Goal: Task Accomplishment & Management: Manage account settings

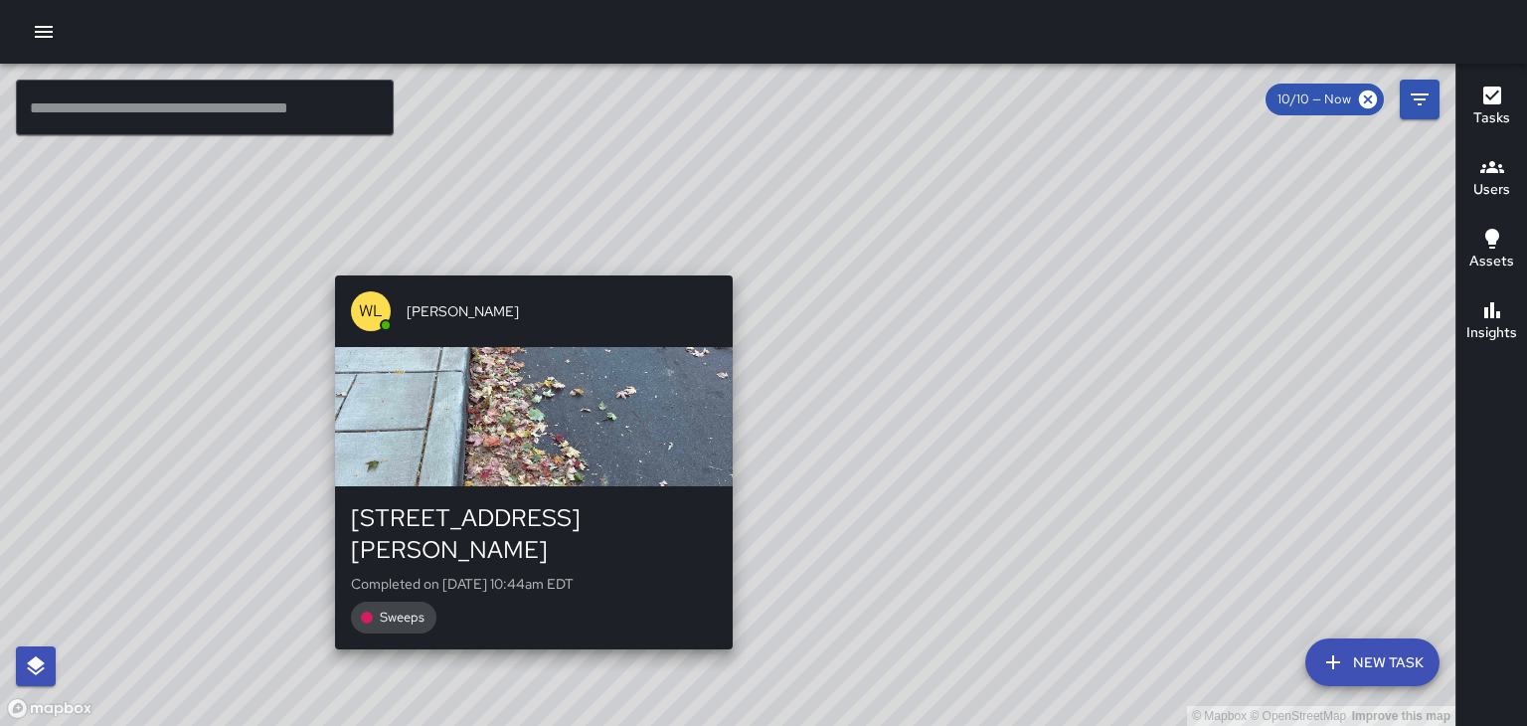
click at [528, 263] on div "© Mapbox © OpenStreetMap Improve this map [PERSON_NAME] [STREET_ADDRESS][PERSON…" at bounding box center [727, 395] width 1455 height 662
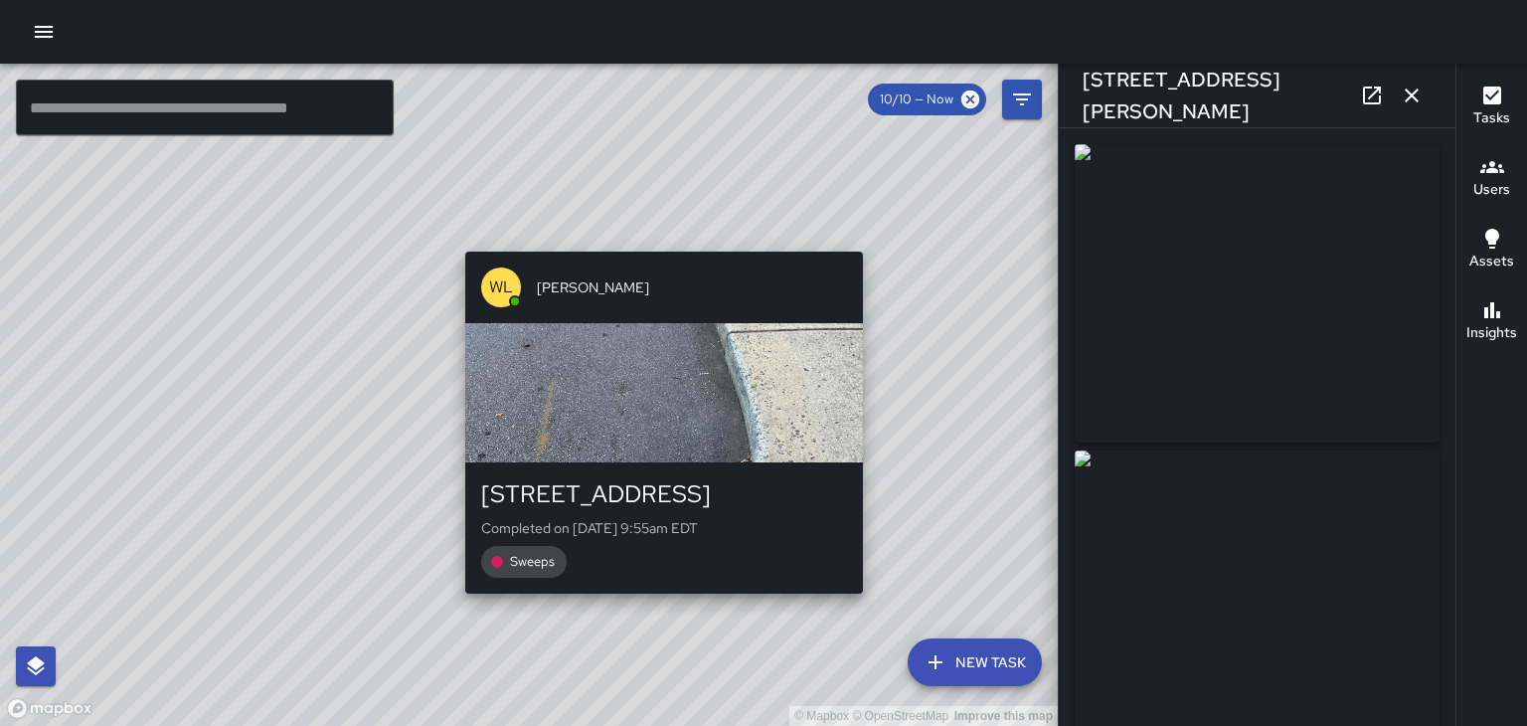
click at [872, 244] on div "© Mapbox © OpenStreetMap Improve this map [PERSON_NAME] [STREET_ADDRESS] Comple…" at bounding box center [528, 395] width 1057 height 662
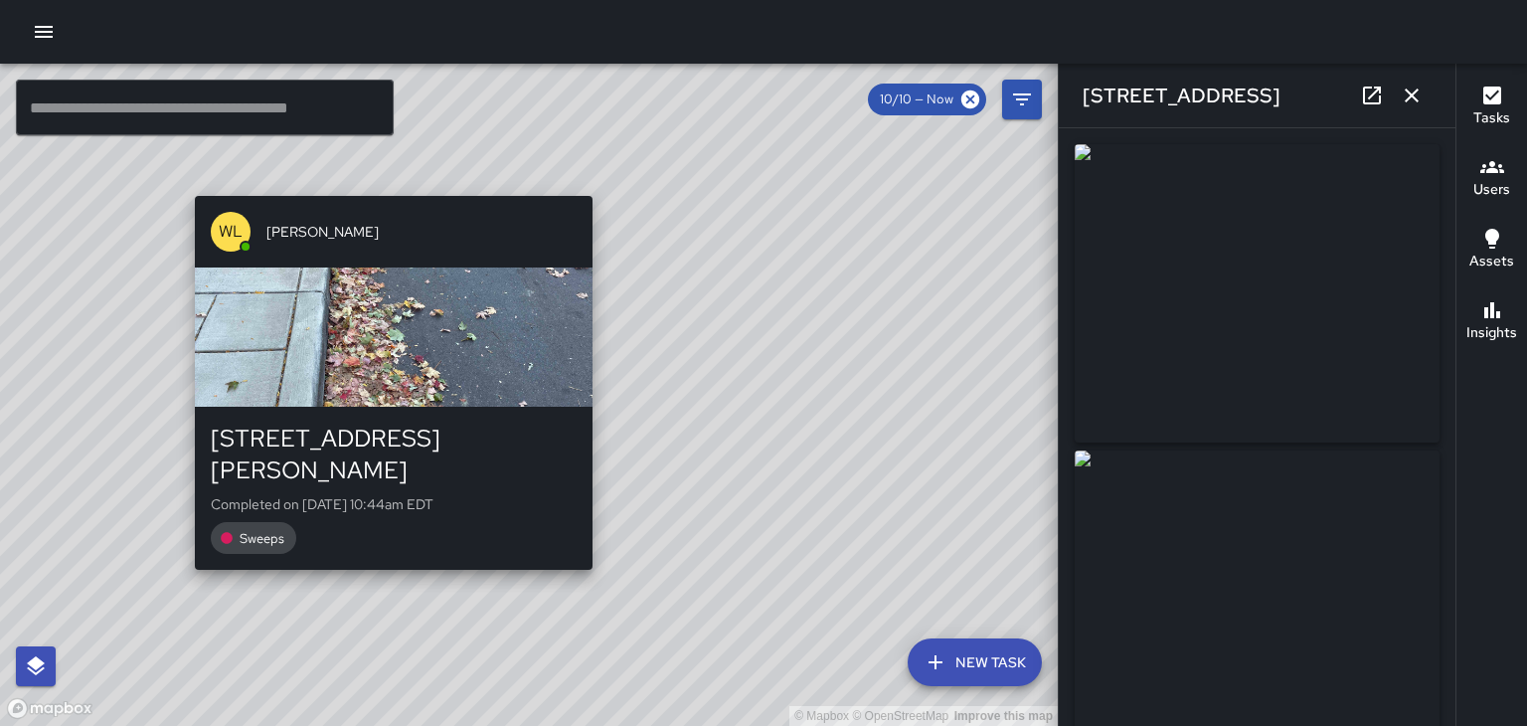
click at [186, 547] on div "© Mapbox © OpenStreetMap Improve this map [PERSON_NAME] [STREET_ADDRESS][PERSON…" at bounding box center [528, 395] width 1057 height 662
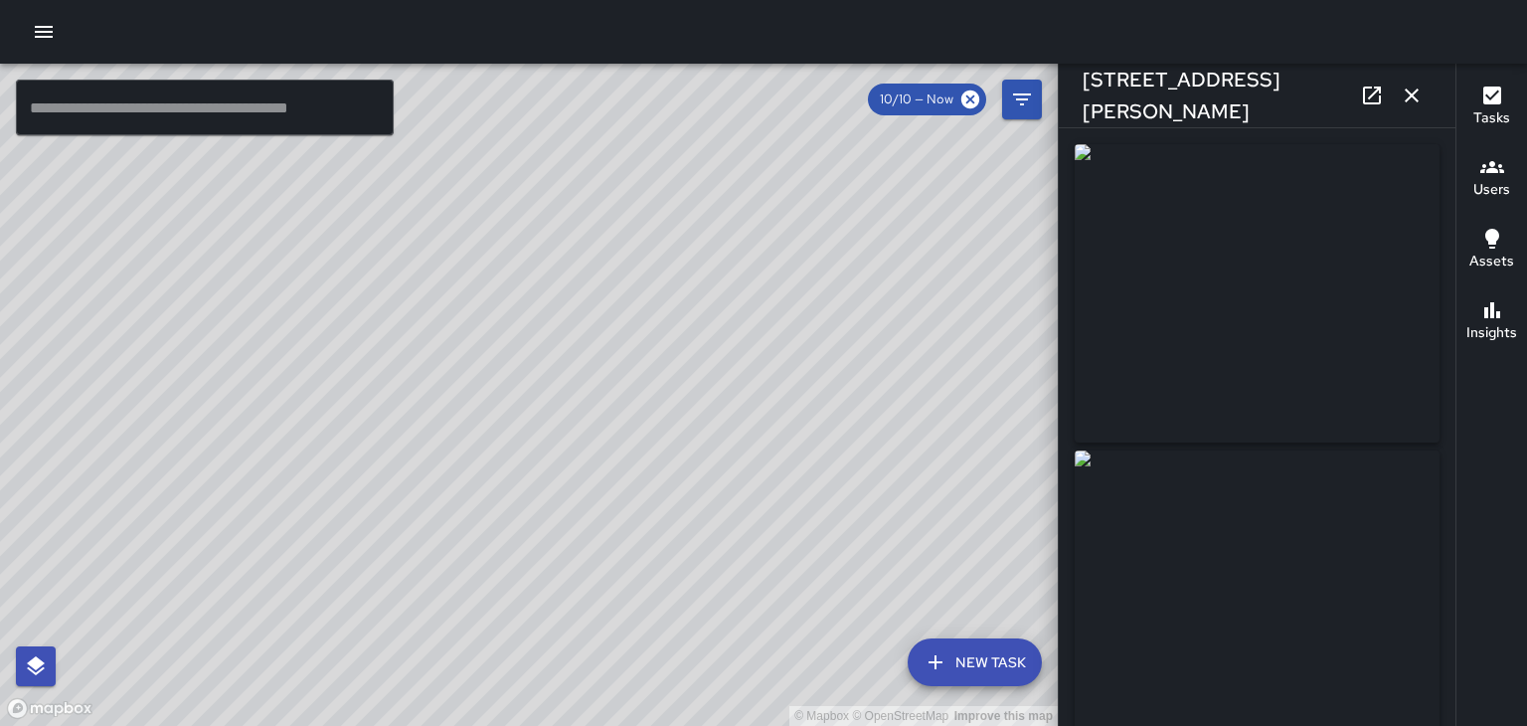
click at [1373, 98] on icon at bounding box center [1372, 95] width 24 height 24
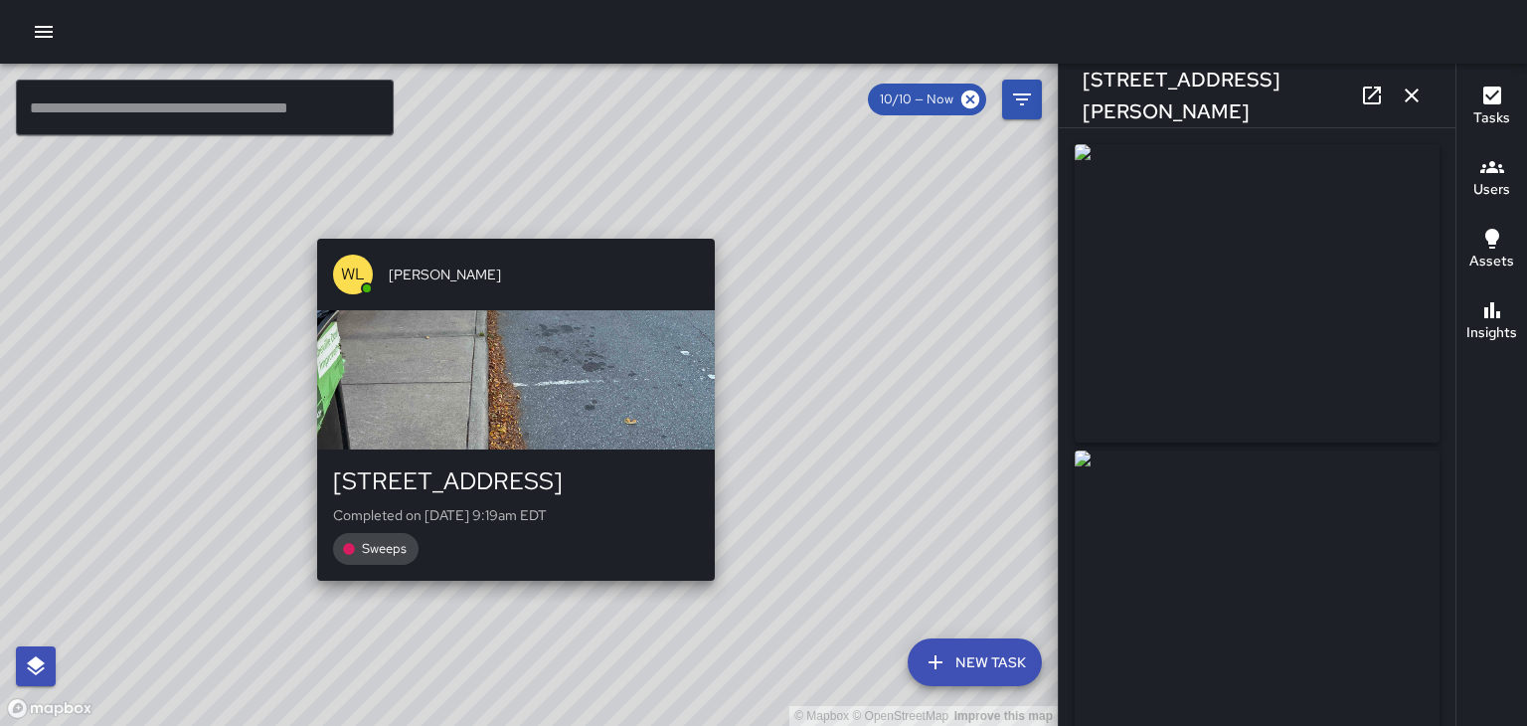
click at [506, 227] on div "© Mapbox © OpenStreetMap Improve this map [PERSON_NAME] 1 [GEOGRAPHIC_DATA] Com…" at bounding box center [528, 395] width 1057 height 662
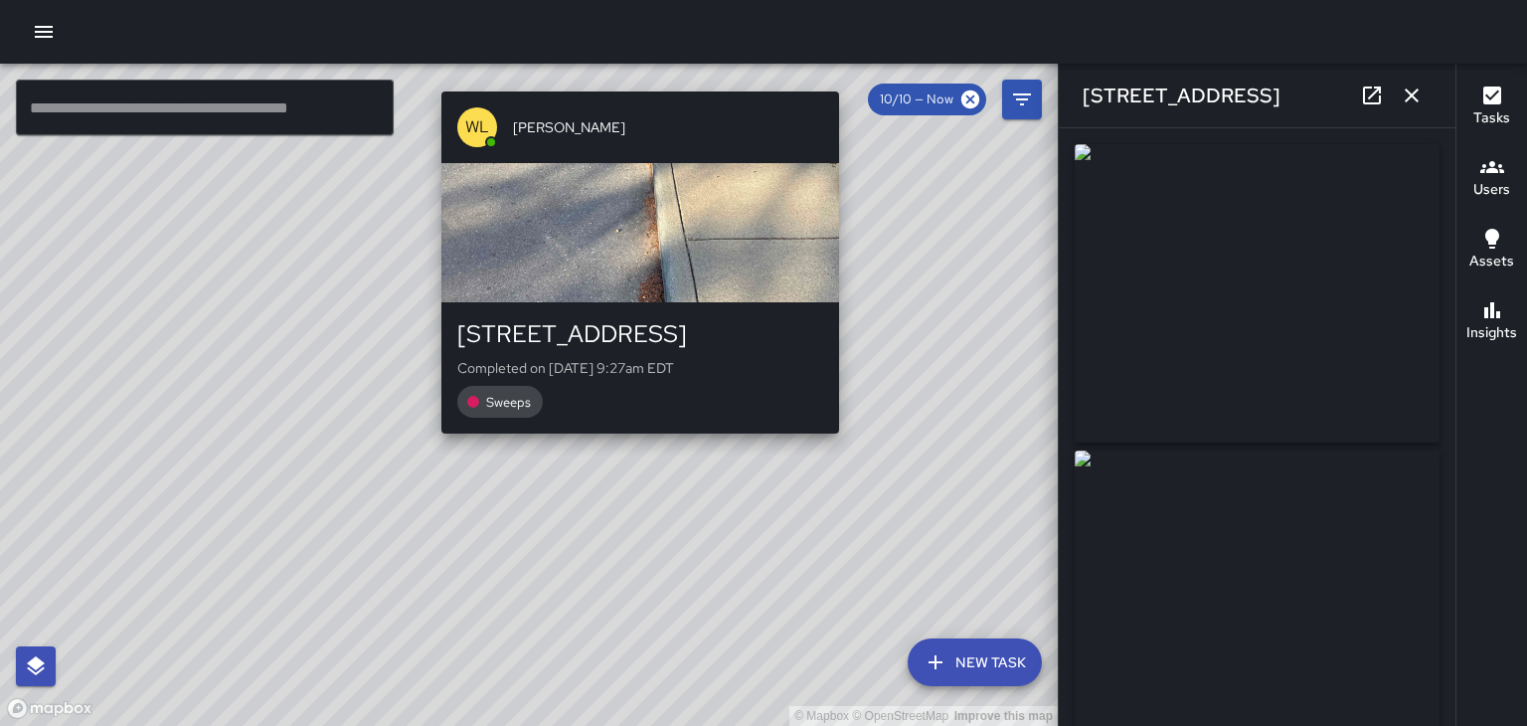
click at [632, 445] on div "© Mapbox © OpenStreetMap Improve this map [PERSON_NAME] 1 [GEOGRAPHIC_DATA] Com…" at bounding box center [528, 395] width 1057 height 662
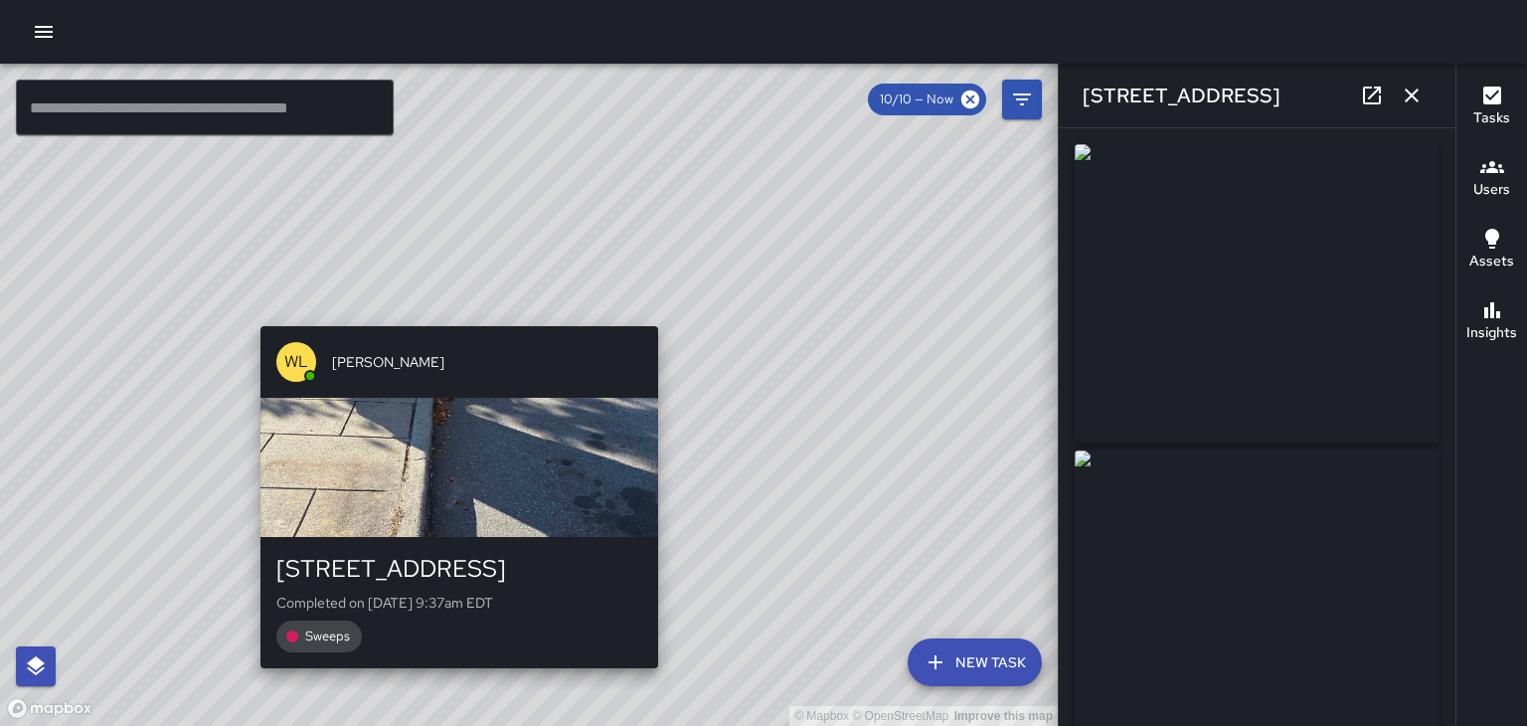
click at [664, 313] on div "© Mapbox © OpenStreetMap Improve this map [PERSON_NAME] [STREET_ADDRESS] Comple…" at bounding box center [528, 395] width 1057 height 662
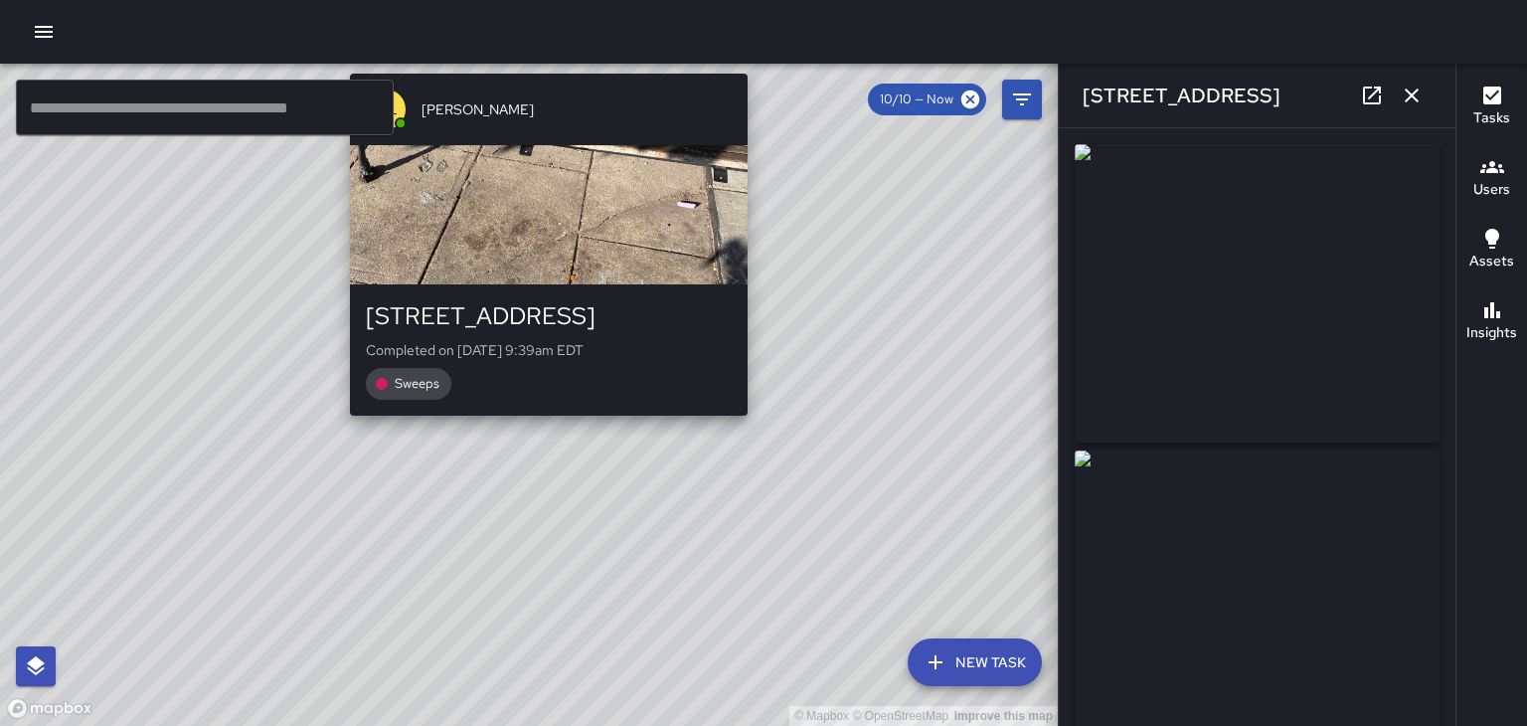
click at [540, 426] on div "© Mapbox © OpenStreetMap Improve this map [PERSON_NAME] [STREET_ADDRESS] Comple…" at bounding box center [528, 395] width 1057 height 662
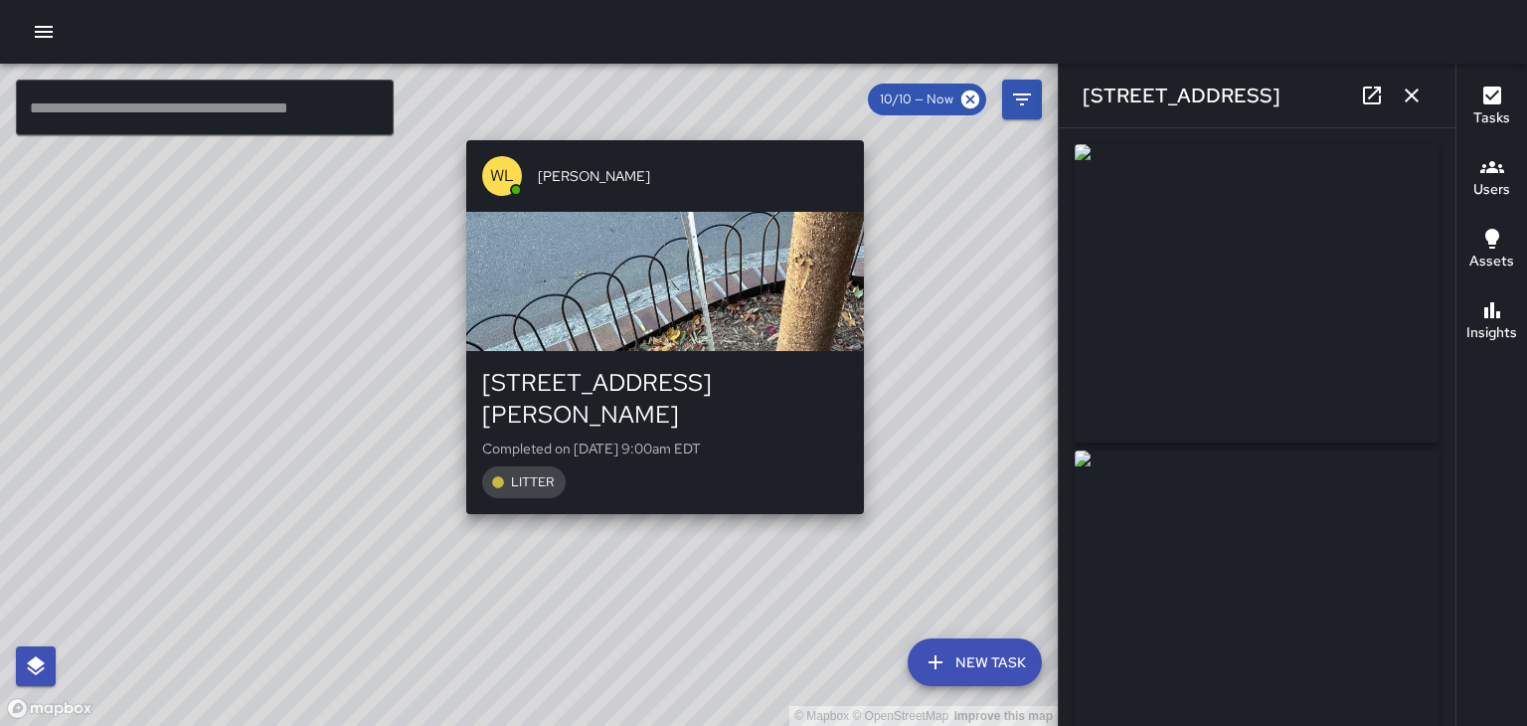
click at [875, 491] on div "© Mapbox © OpenStreetMap Improve this map [PERSON_NAME] [STREET_ADDRESS][PERSON…" at bounding box center [528, 395] width 1057 height 662
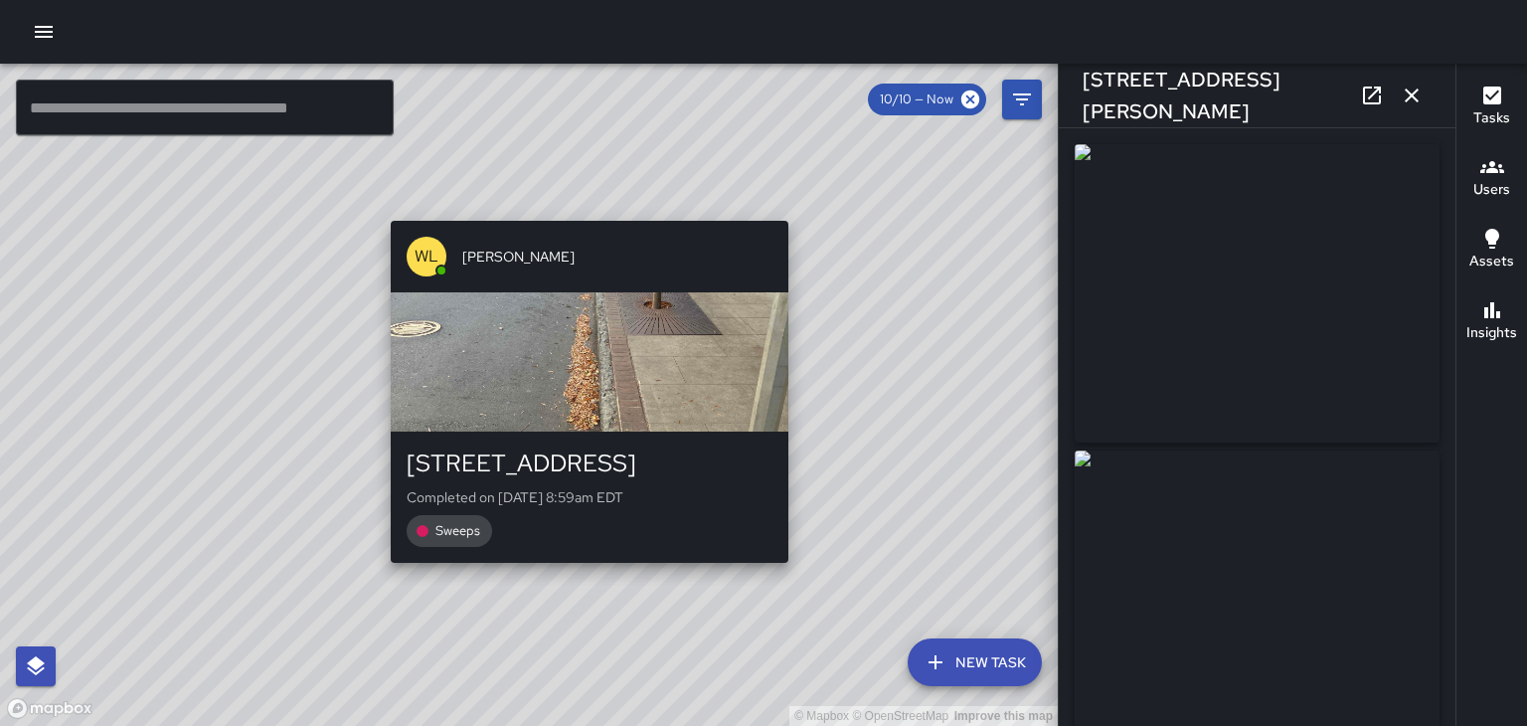
click at [793, 213] on div "[PERSON_NAME] [STREET_ADDRESS] Completed on [DATE] 8:59am EDT Sweeps" at bounding box center [589, 392] width 413 height 358
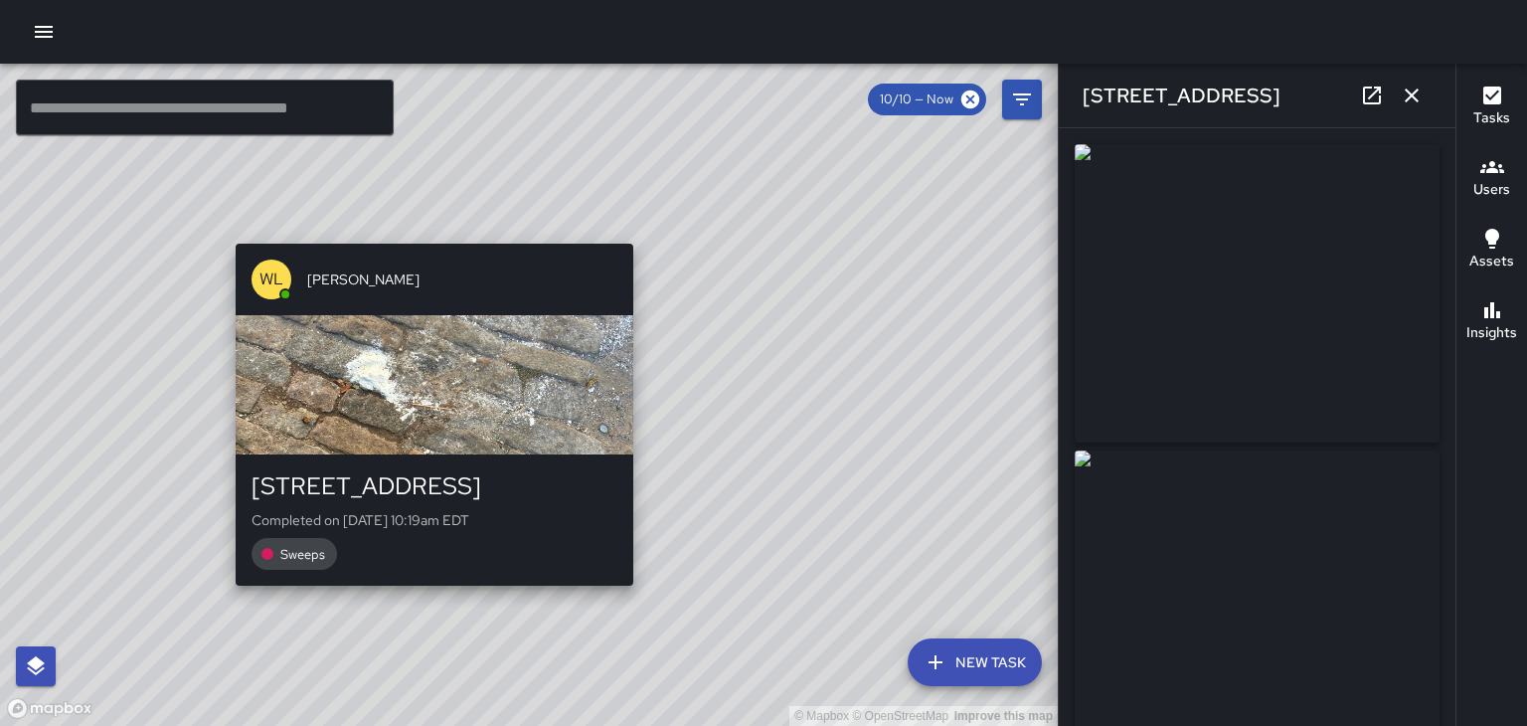
click at [429, 597] on div "© Mapbox © OpenStreetMap Improve this map [PERSON_NAME] [STREET_ADDRESS] Comple…" at bounding box center [528, 395] width 1057 height 662
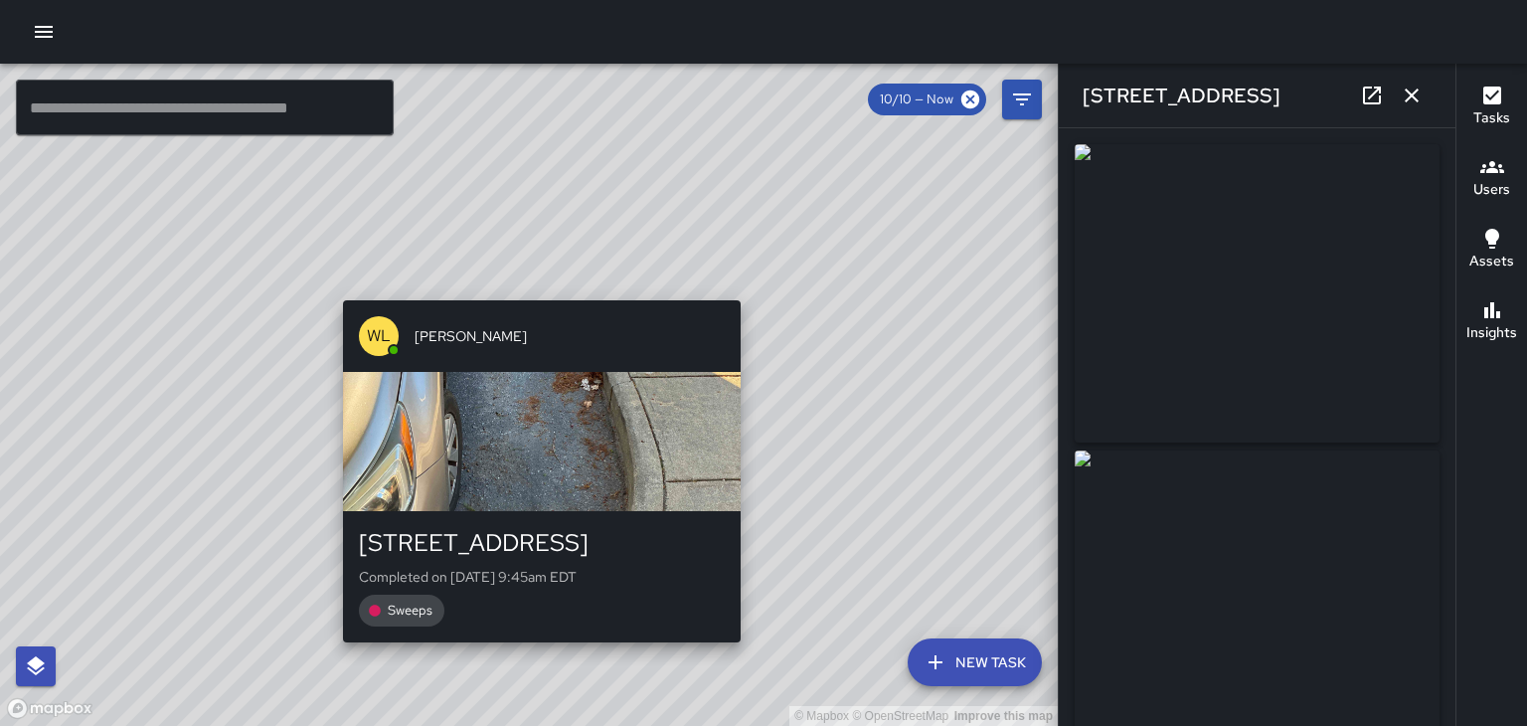
click at [533, 290] on div "© Mapbox © OpenStreetMap Improve this map [PERSON_NAME] [STREET_ADDRESS][PERSON…" at bounding box center [528, 395] width 1057 height 662
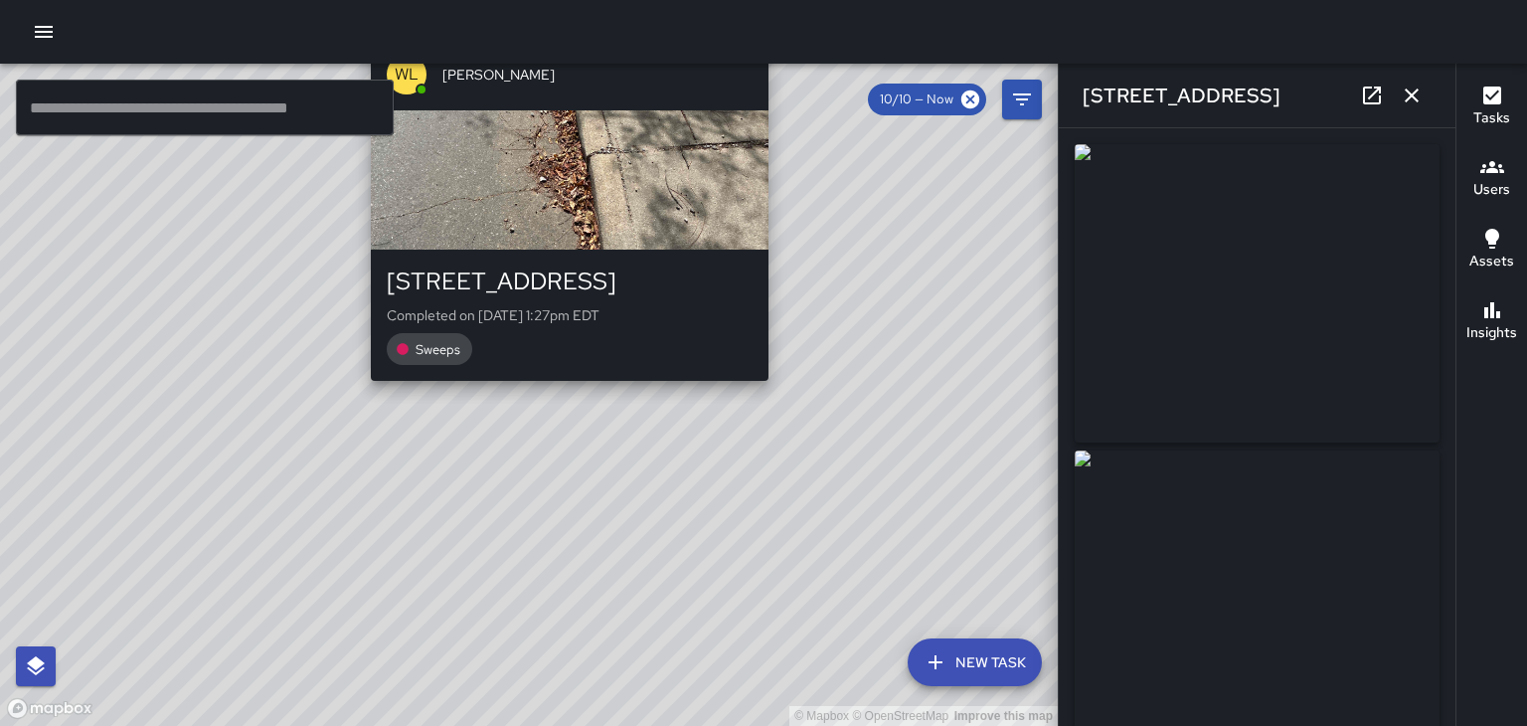
click at [564, 392] on div "© Mapbox © OpenStreetMap Improve this map [PERSON_NAME] [STREET_ADDRESS] Comple…" at bounding box center [528, 395] width 1057 height 662
type input "**********"
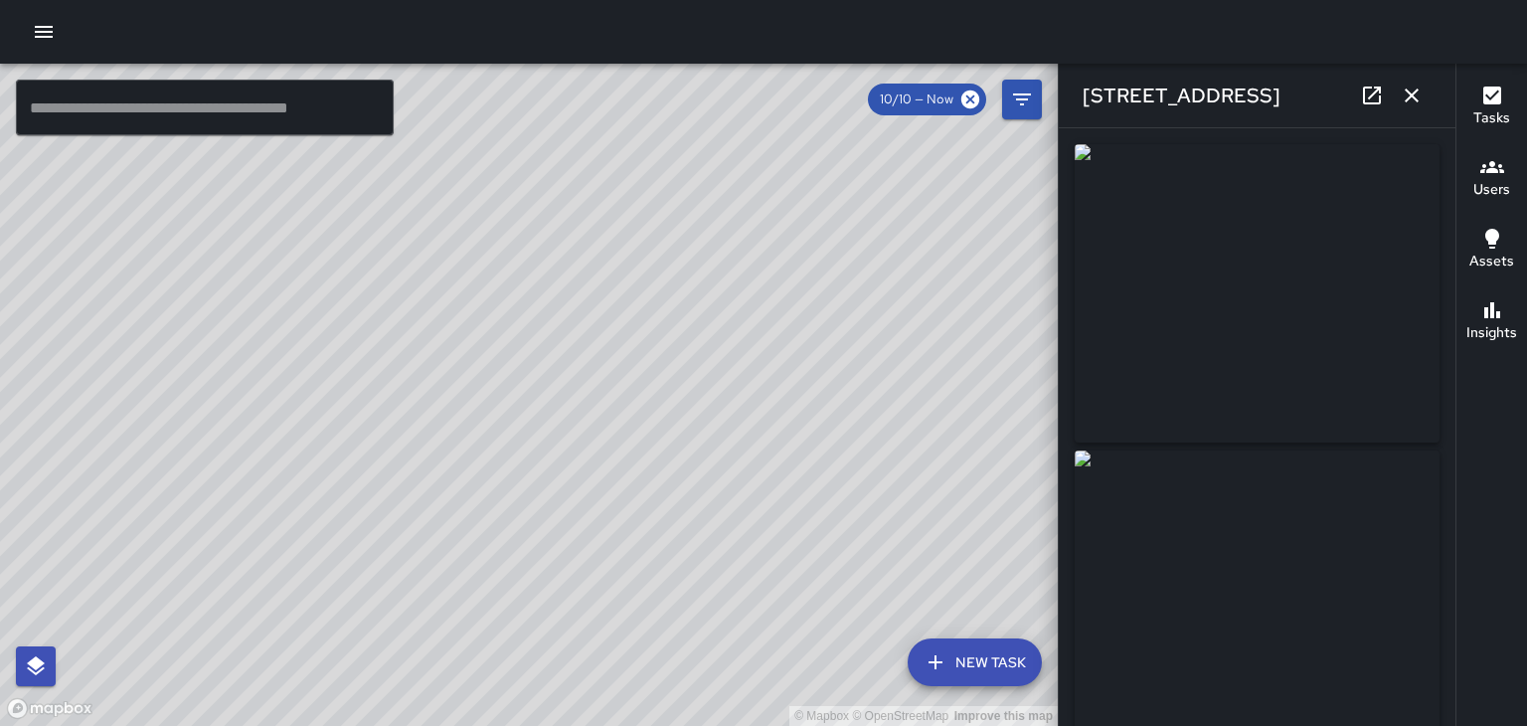
click at [1411, 99] on icon "button" at bounding box center [1411, 95] width 24 height 24
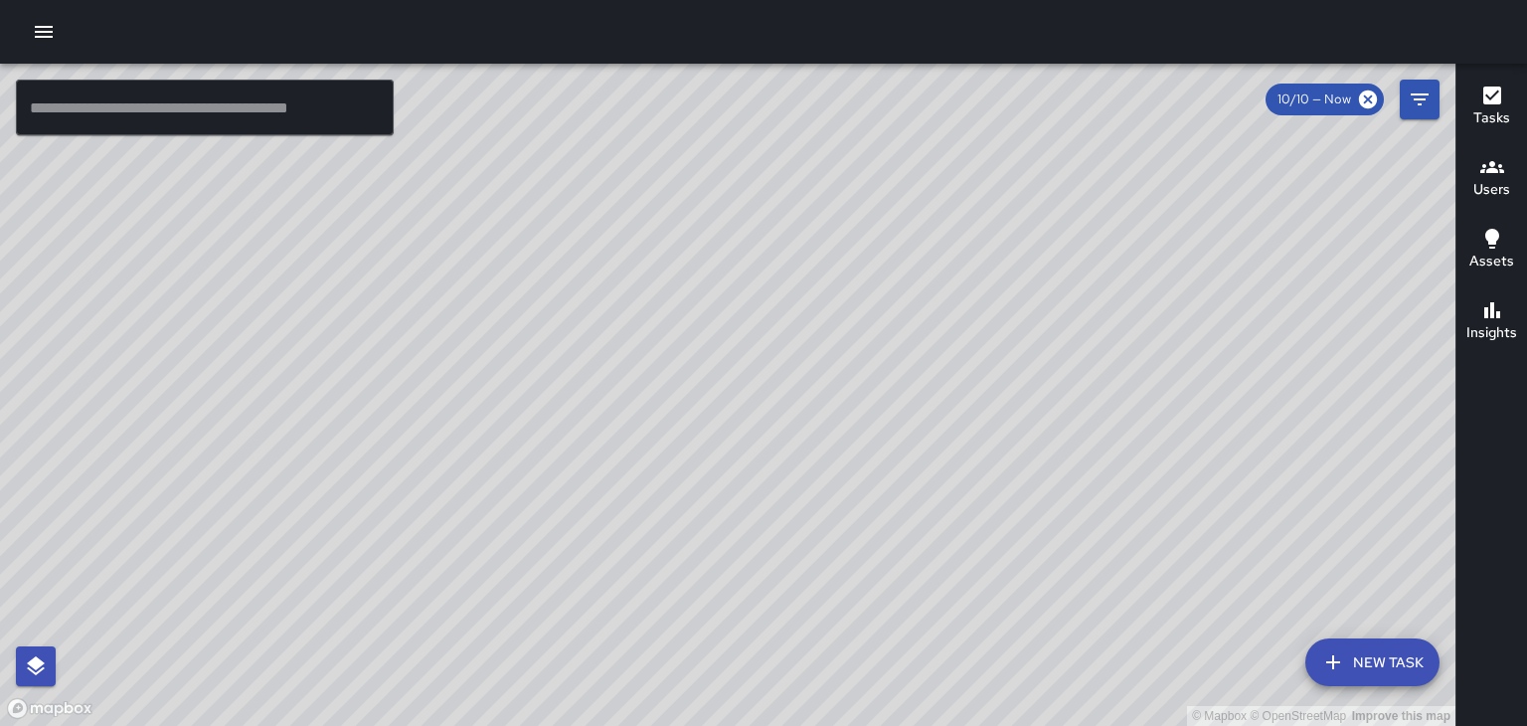
click at [1495, 171] on icon "button" at bounding box center [1492, 167] width 24 height 12
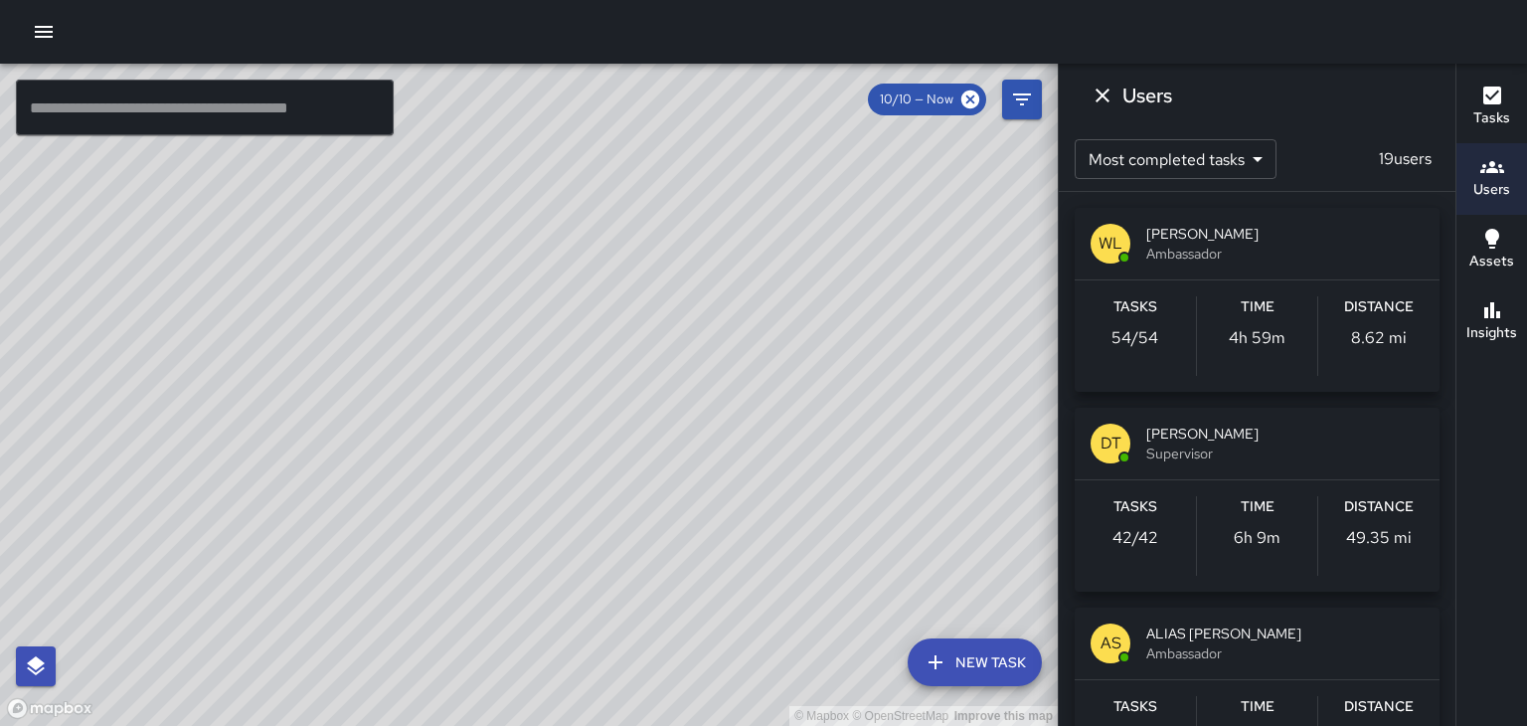
click at [41, 31] on icon "button" at bounding box center [44, 32] width 18 height 12
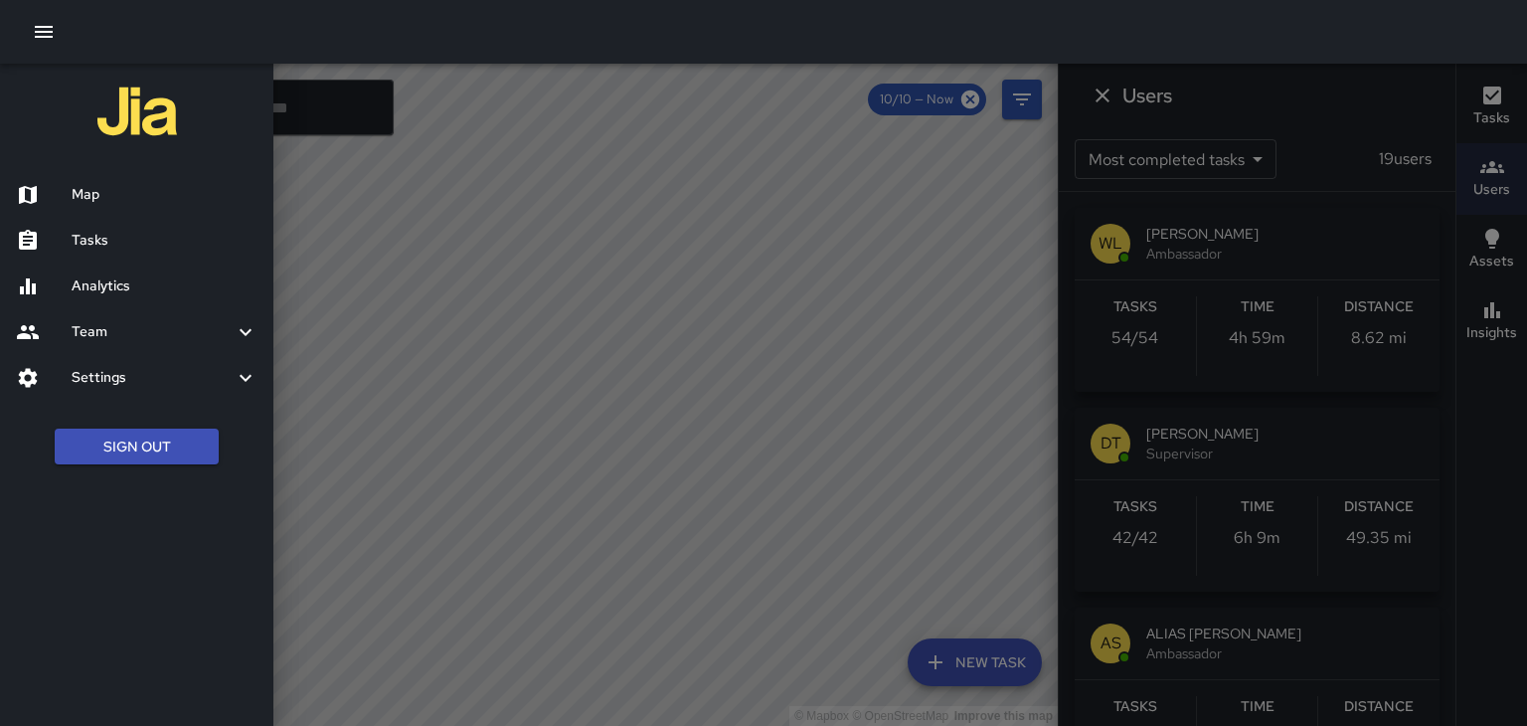
click at [103, 244] on h6 "Tasks" at bounding box center [165, 241] width 186 height 22
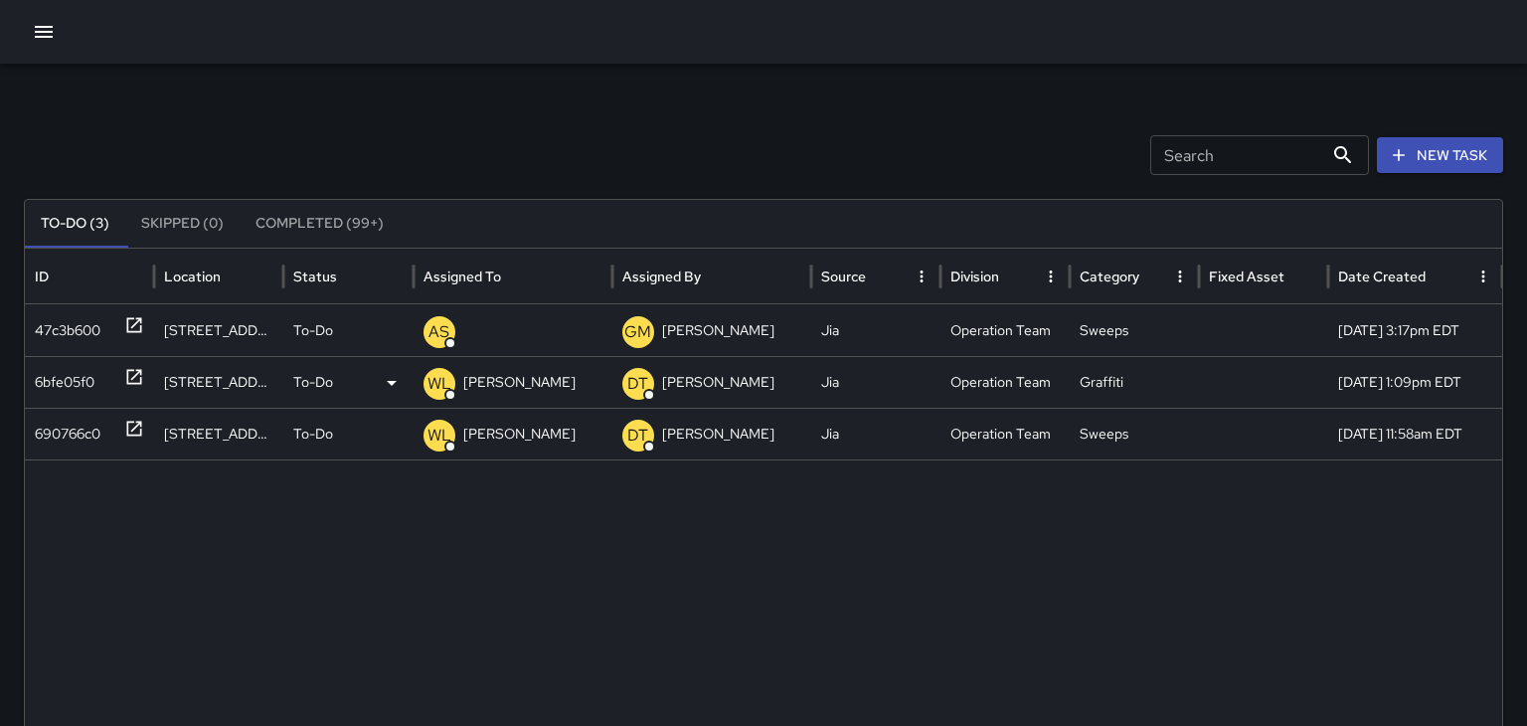
click at [133, 372] on icon at bounding box center [134, 377] width 20 height 20
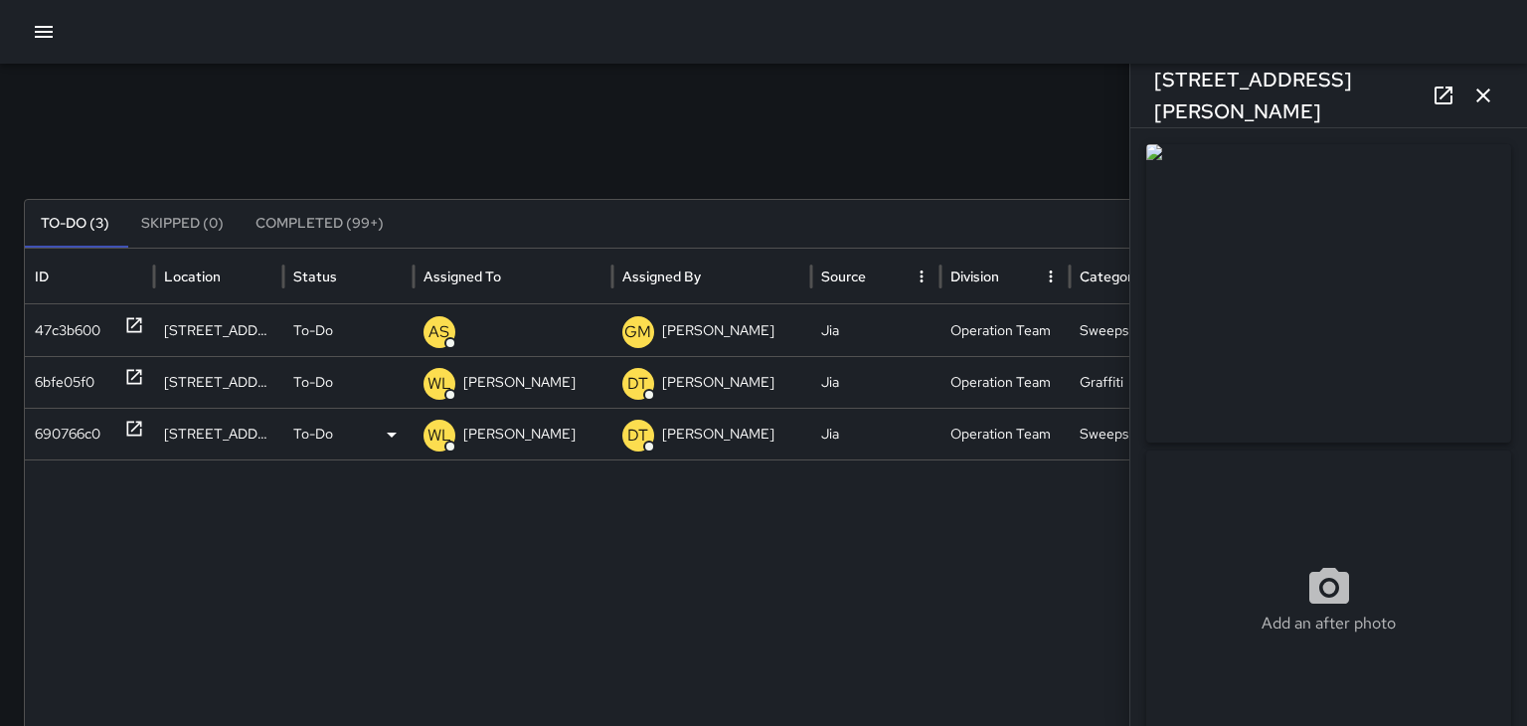
click at [135, 428] on icon at bounding box center [134, 428] width 20 height 20
click at [1490, 91] on icon "button" at bounding box center [1483, 95] width 24 height 24
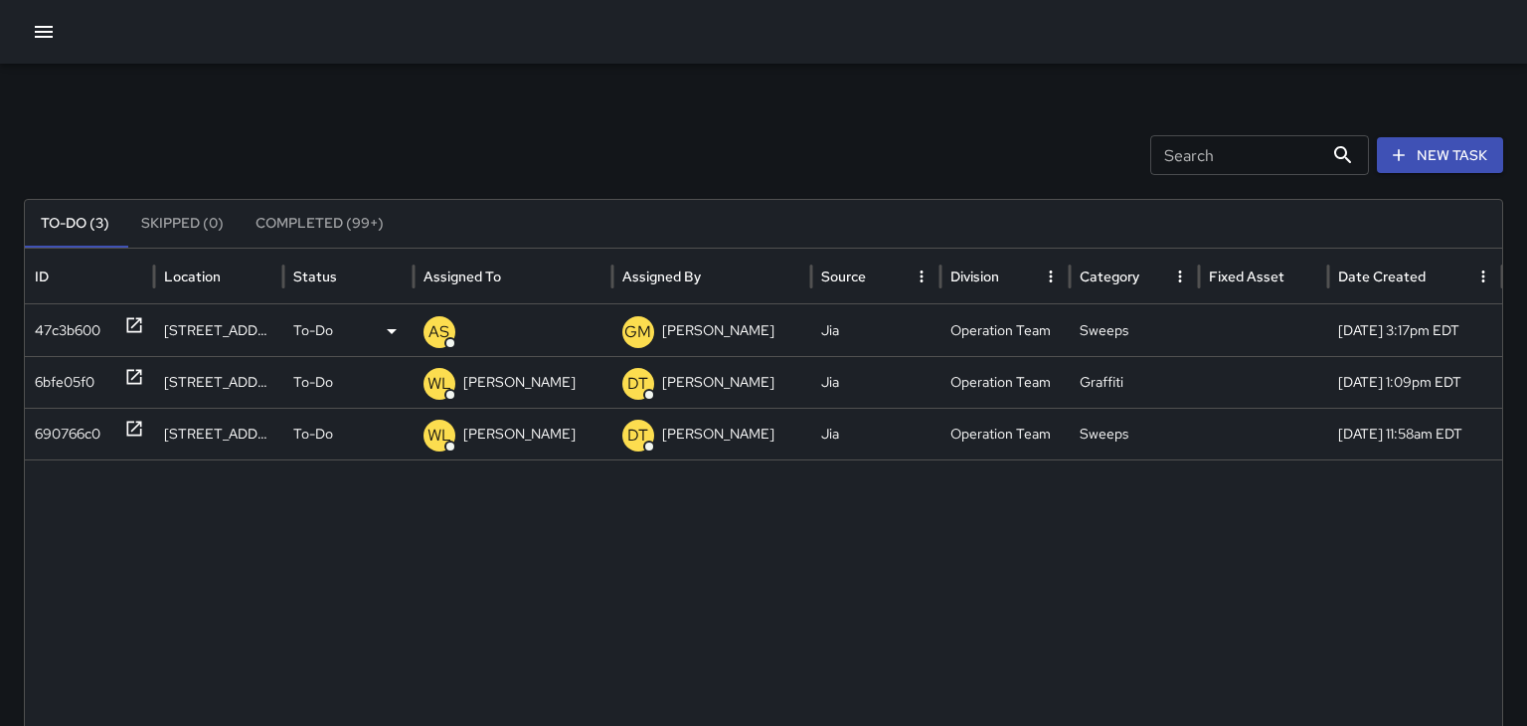
click at [137, 327] on icon at bounding box center [134, 325] width 20 height 20
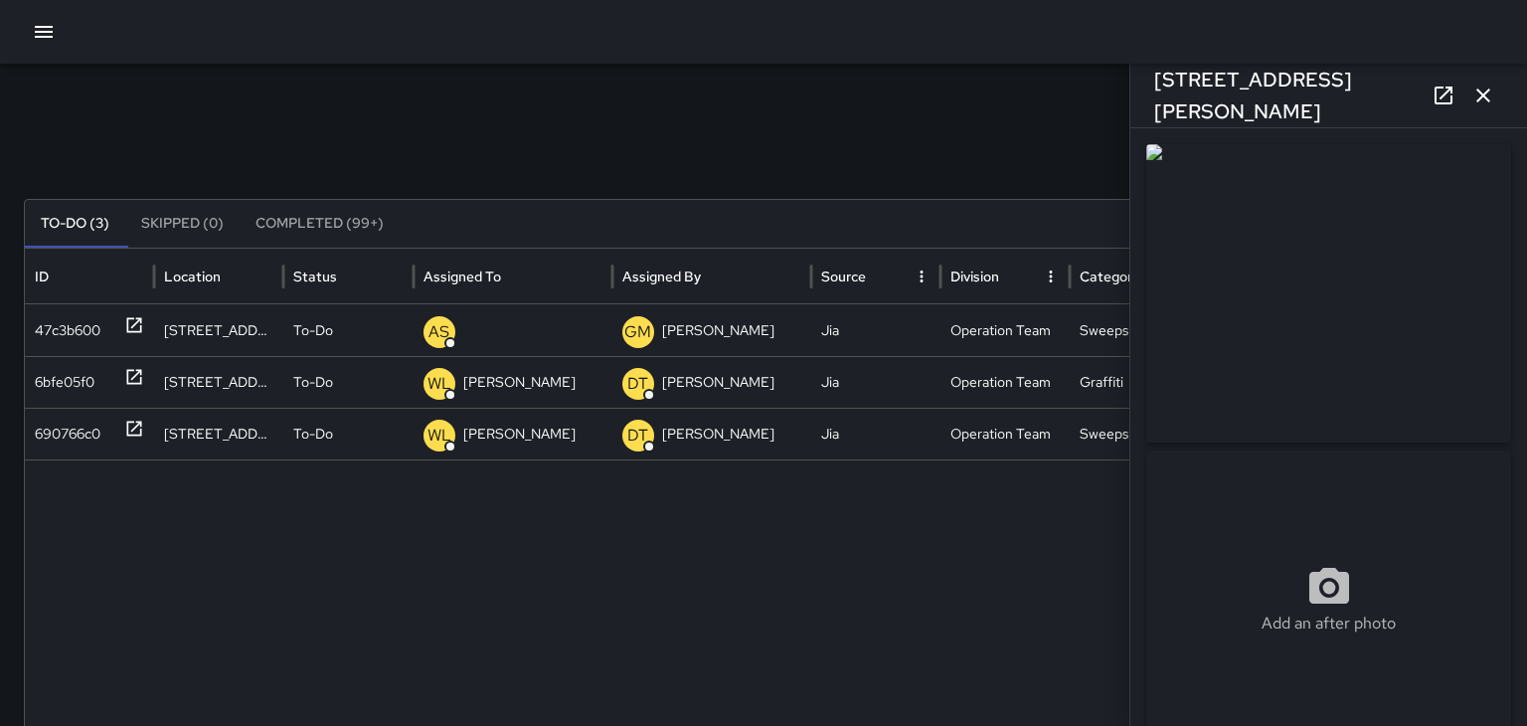
click at [1480, 97] on icon "button" at bounding box center [1483, 95] width 14 height 14
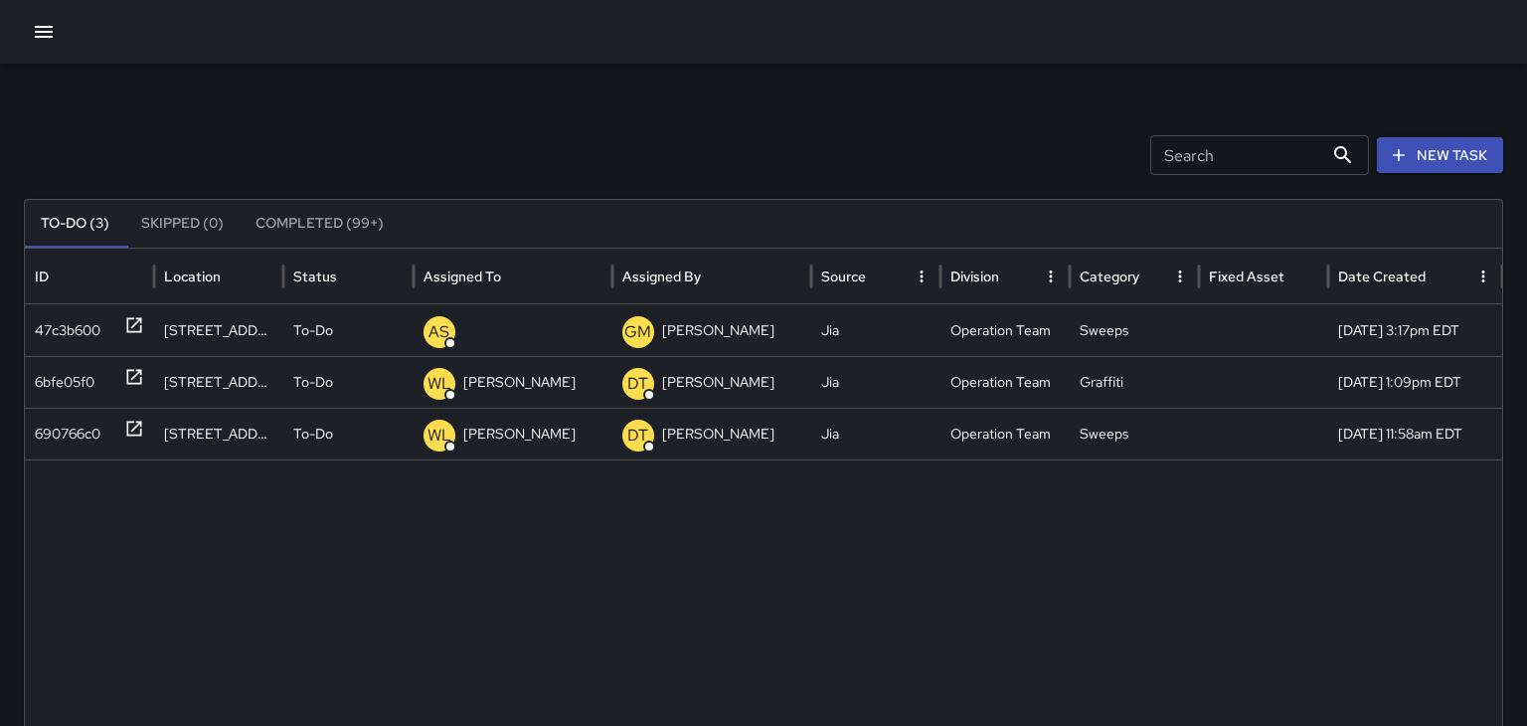
click at [45, 28] on icon "button" at bounding box center [44, 32] width 24 height 24
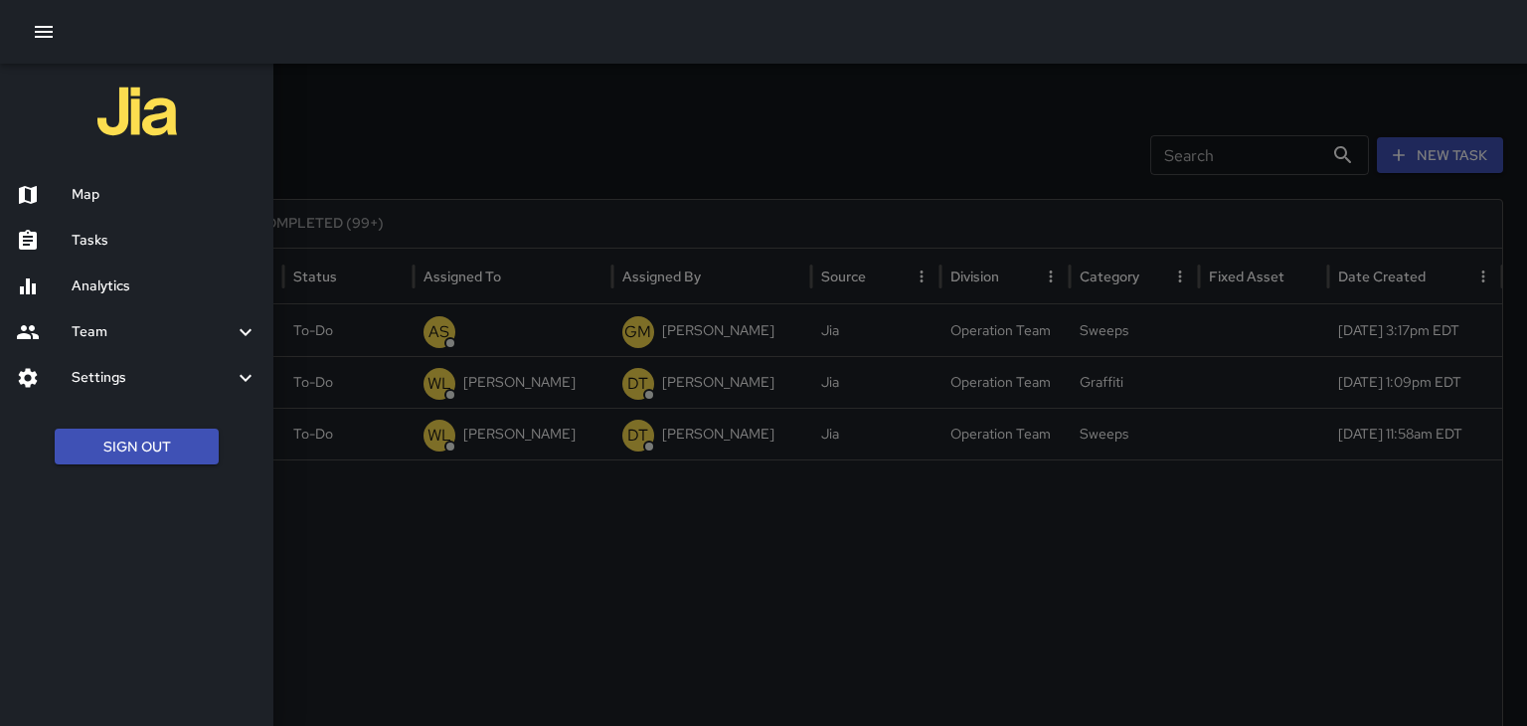
click at [86, 188] on h6 "Map" at bounding box center [165, 195] width 186 height 22
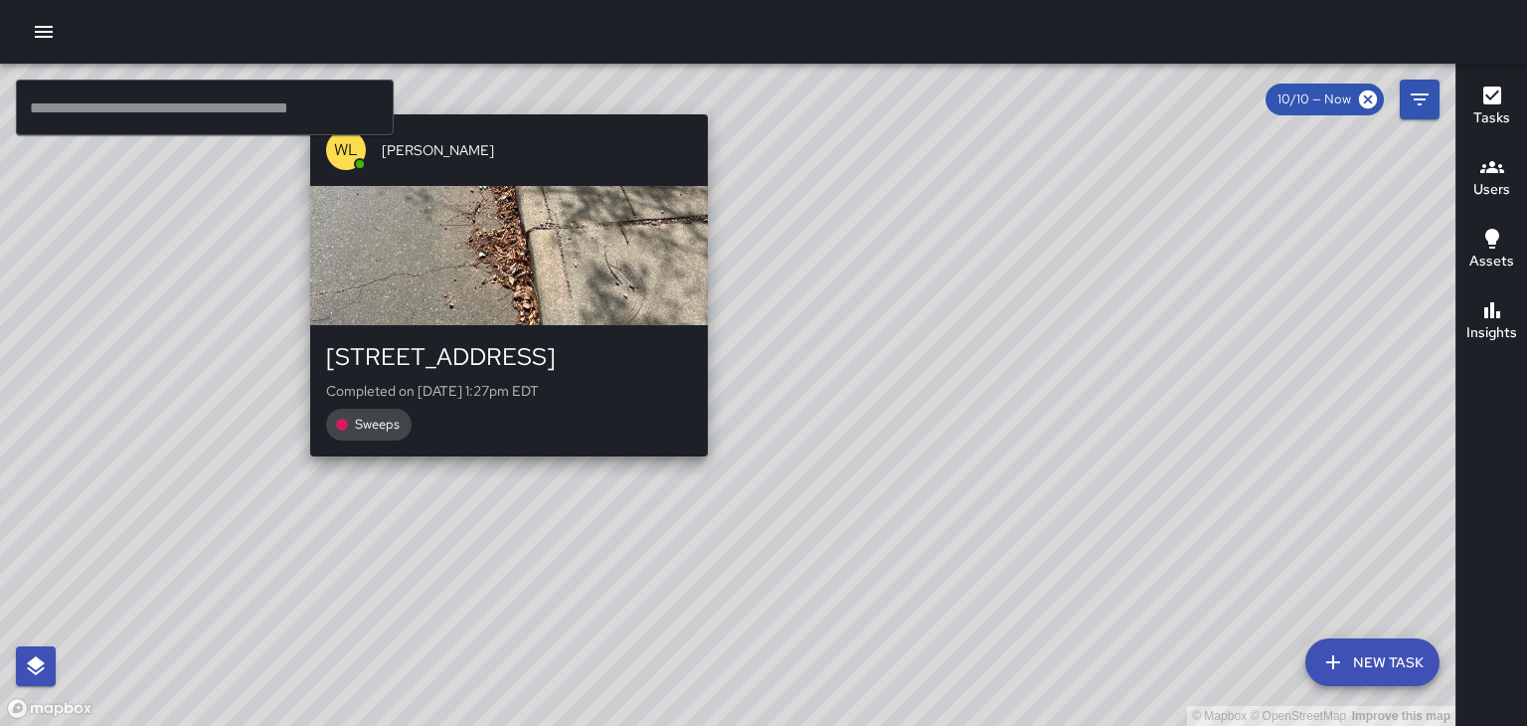
click at [501, 468] on div "© Mapbox © OpenStreetMap Improve this map [PERSON_NAME] [STREET_ADDRESS] Comple…" at bounding box center [727, 395] width 1455 height 662
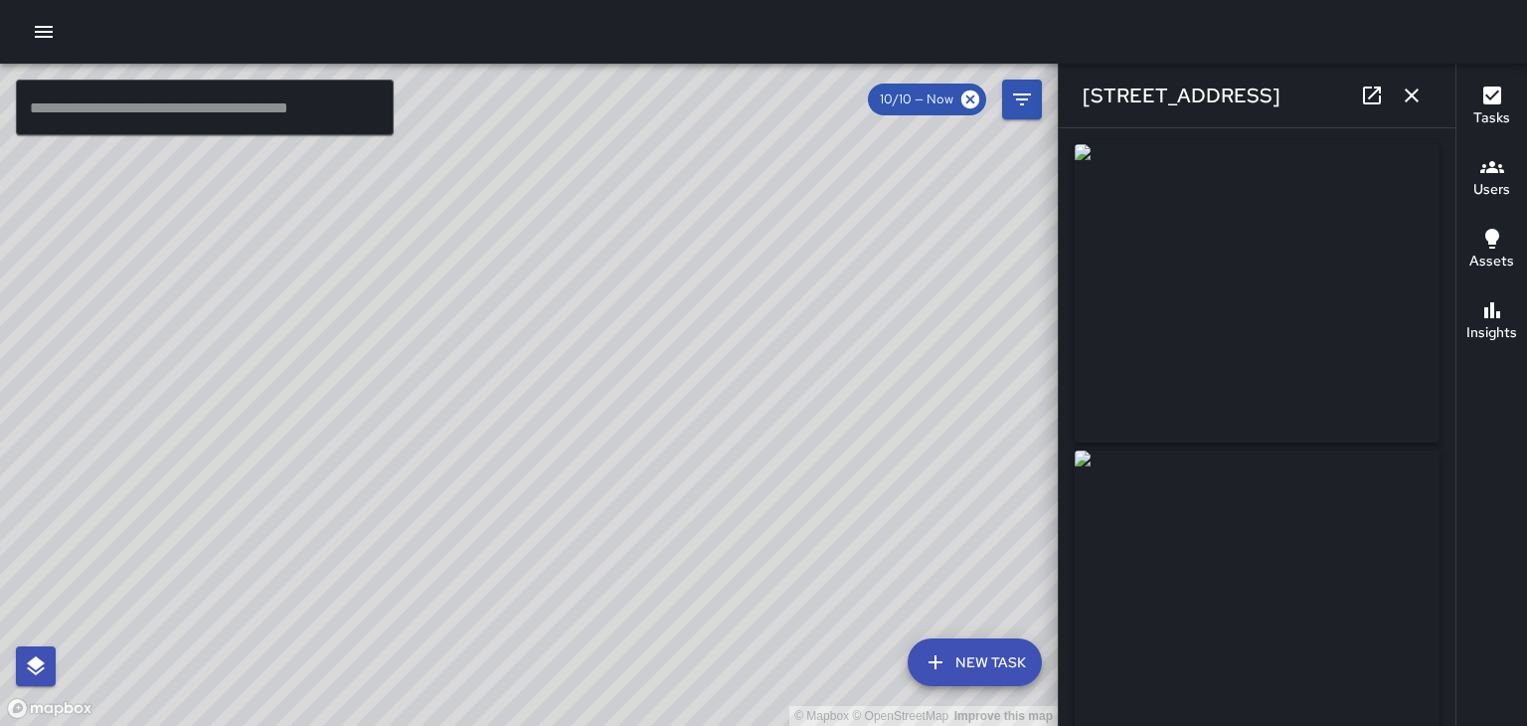
click at [1414, 97] on icon "button" at bounding box center [1411, 95] width 14 height 14
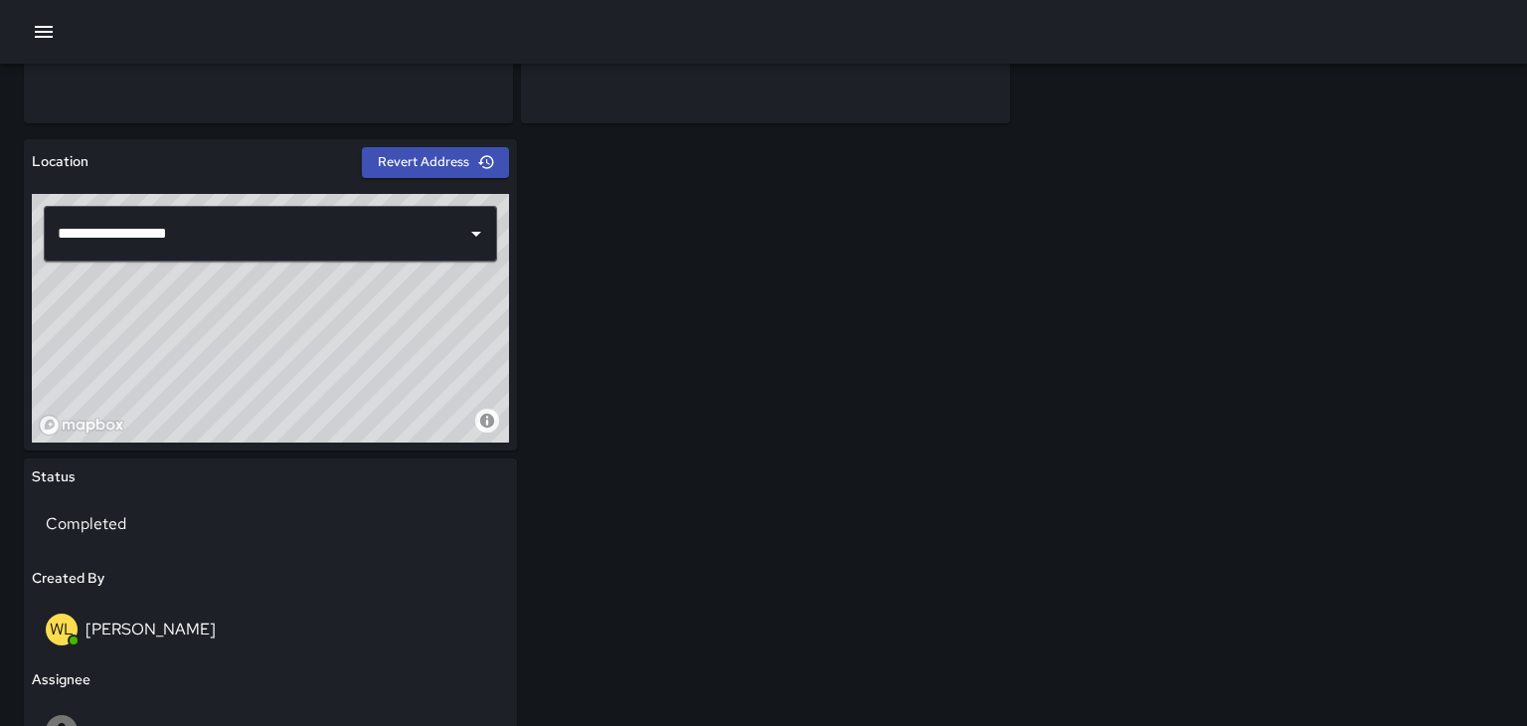
scroll to position [667, 0]
click at [378, 164] on button "Revert Address" at bounding box center [435, 161] width 147 height 31
type input "**********"
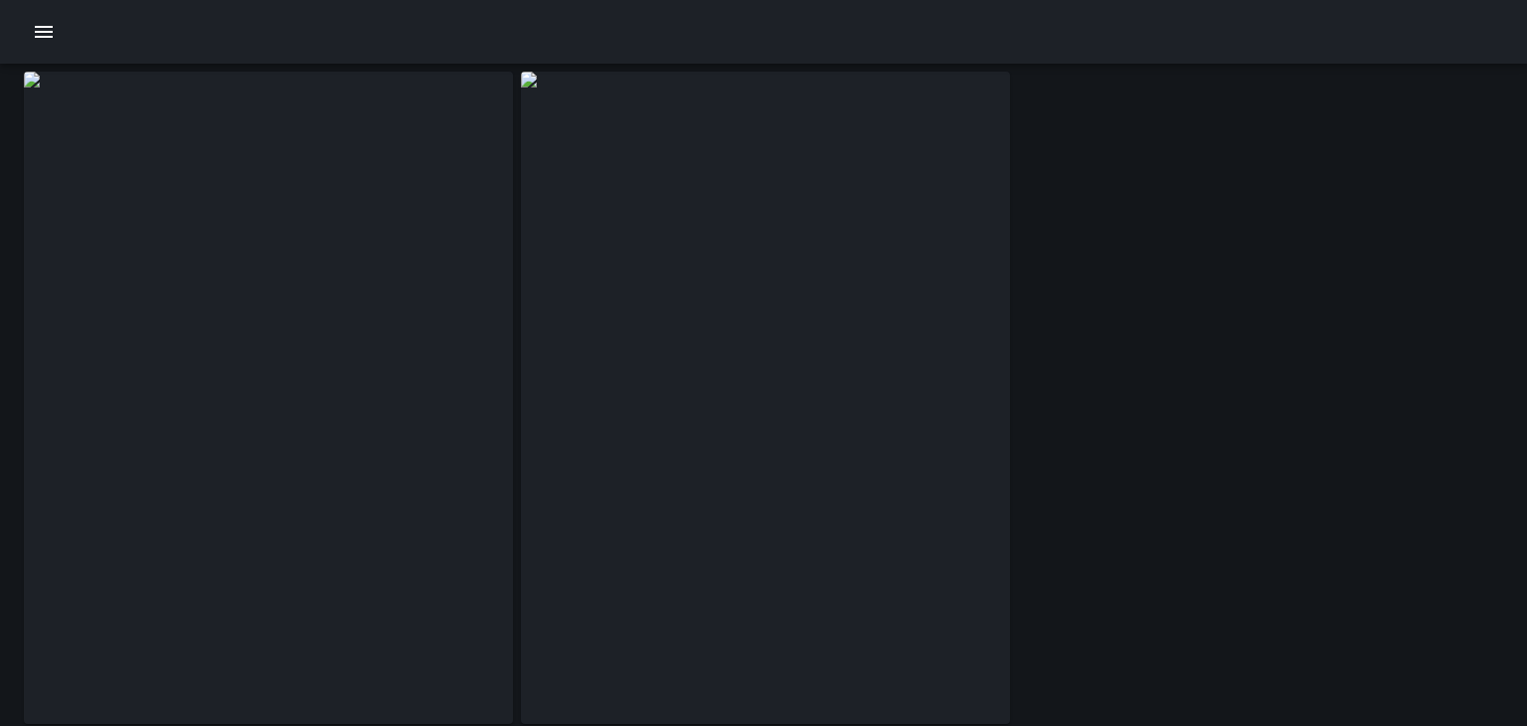
scroll to position [70, 0]
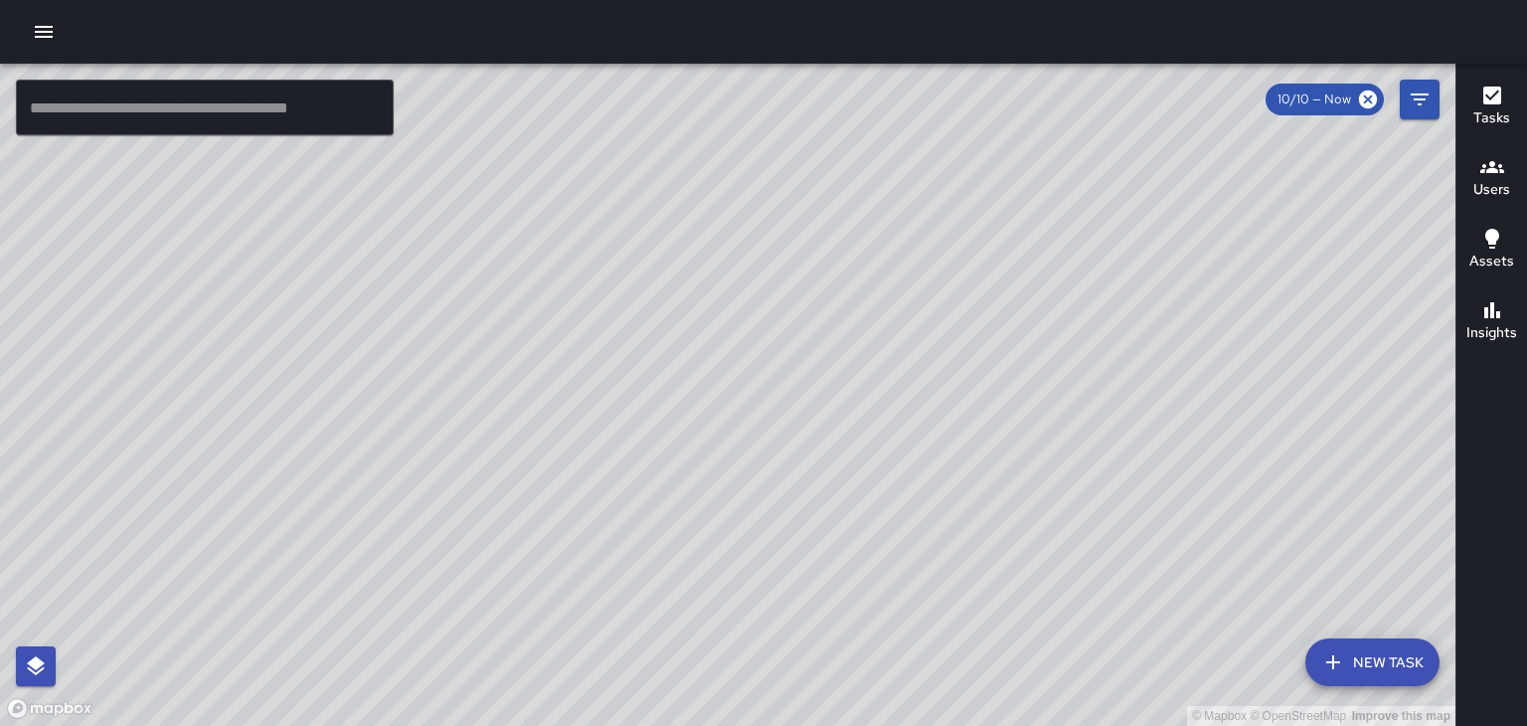
click at [1497, 185] on h6 "Users" at bounding box center [1491, 190] width 37 height 22
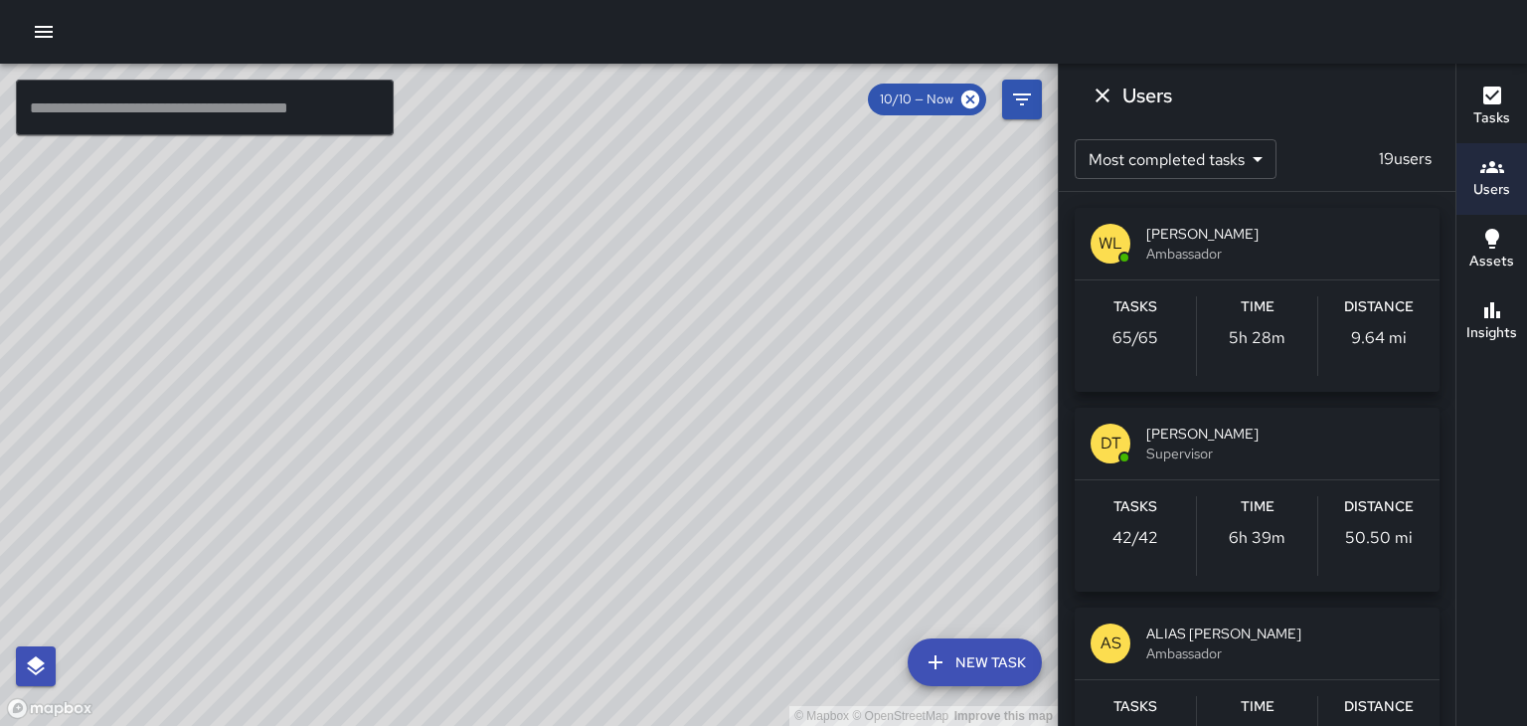
click at [1101, 95] on icon "Dismiss" at bounding box center [1102, 95] width 14 height 14
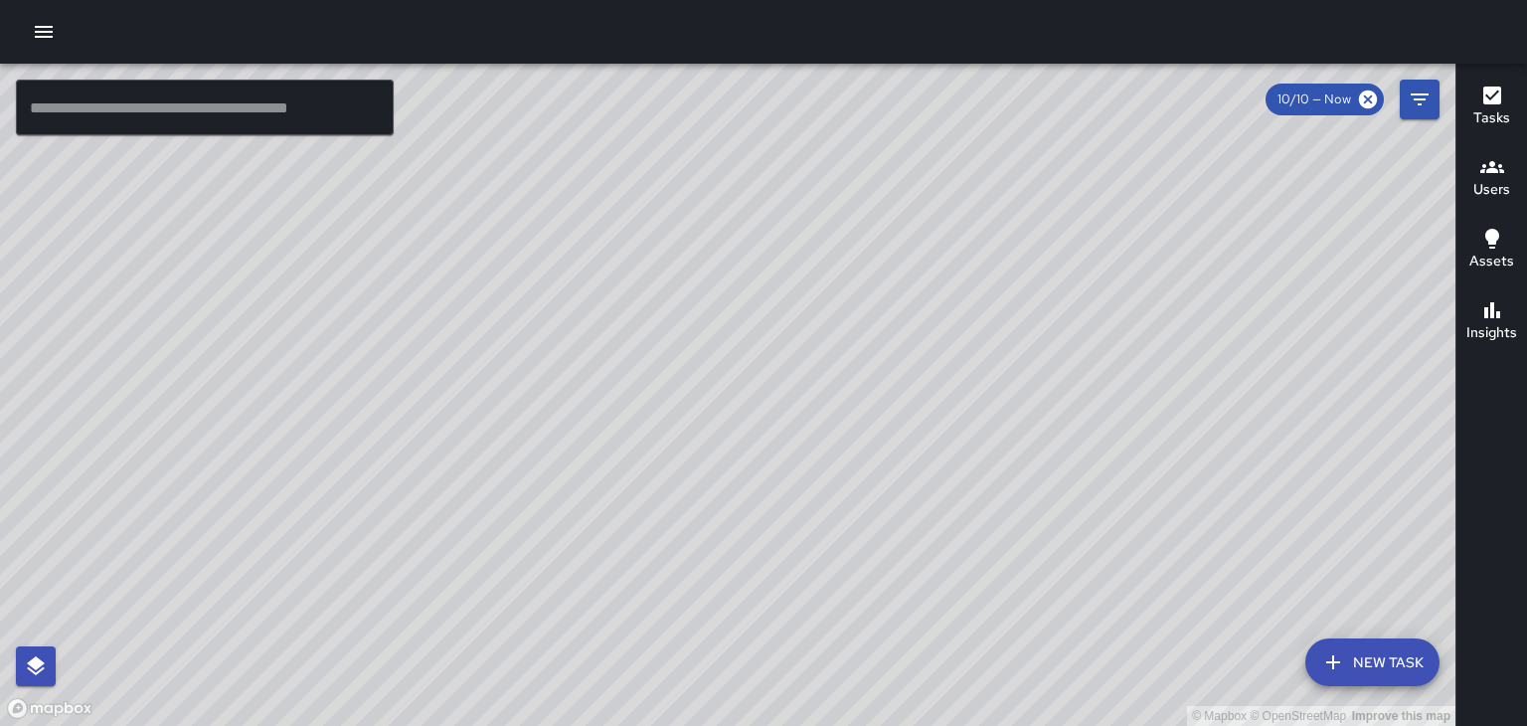
click at [47, 36] on icon "button" at bounding box center [44, 32] width 18 height 12
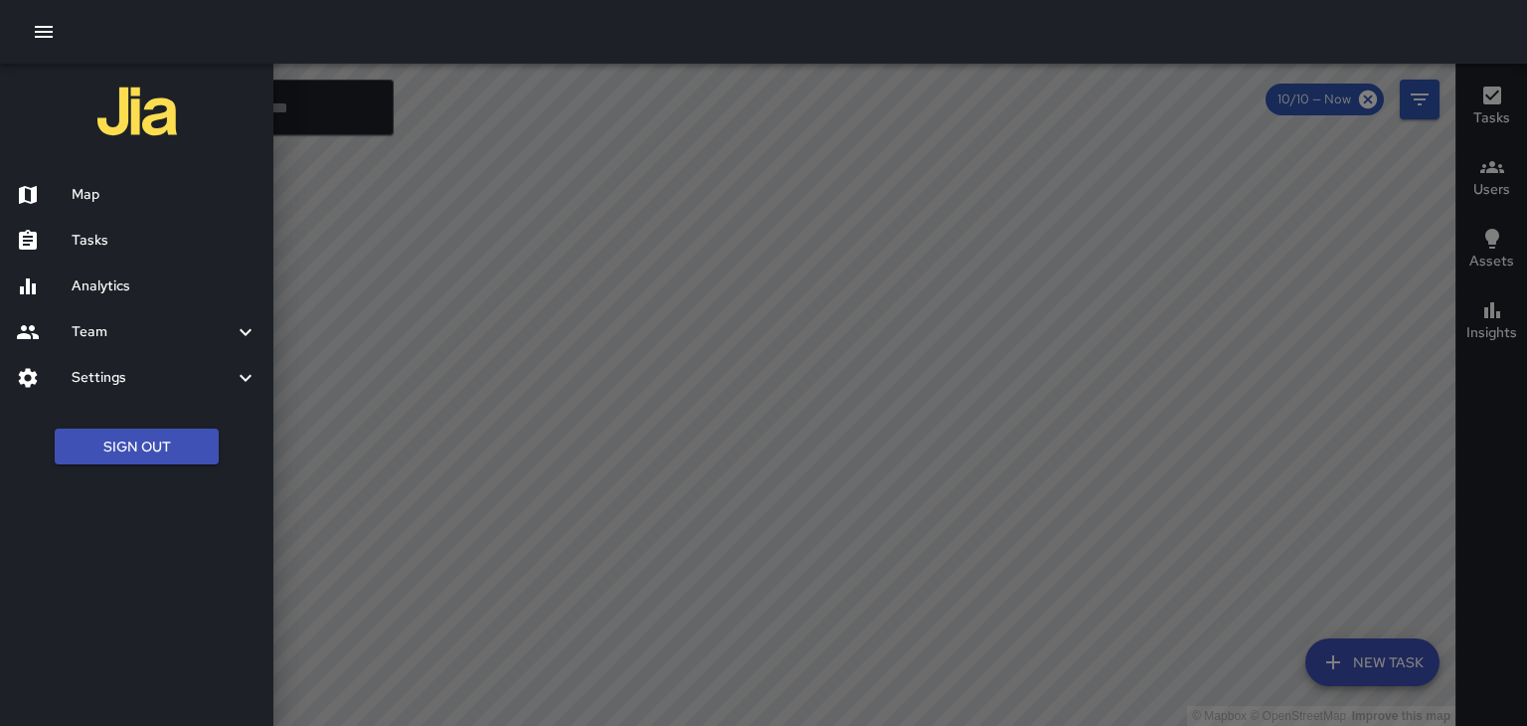
click at [132, 246] on h6 "Tasks" at bounding box center [165, 241] width 186 height 22
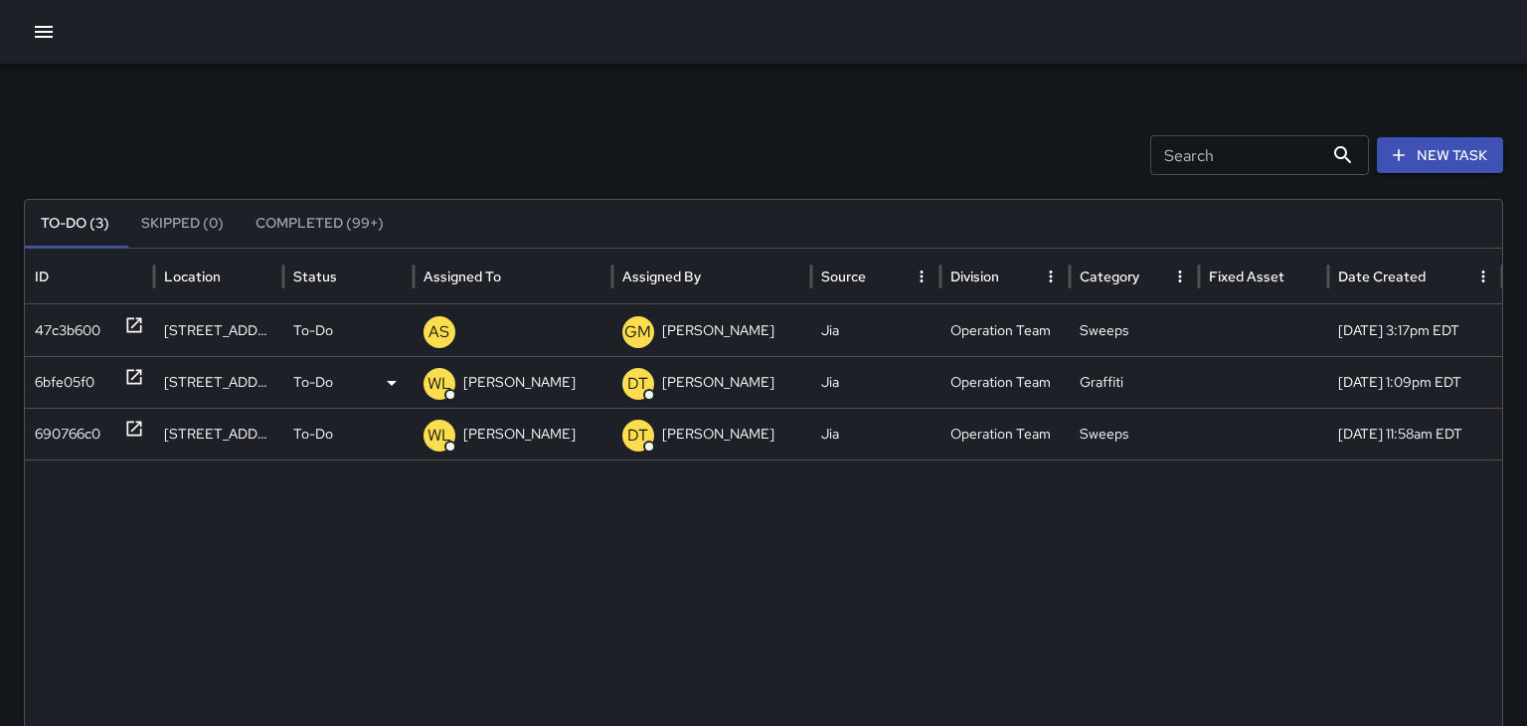
click at [497, 376] on p "[PERSON_NAME]" at bounding box center [519, 382] width 112 height 51
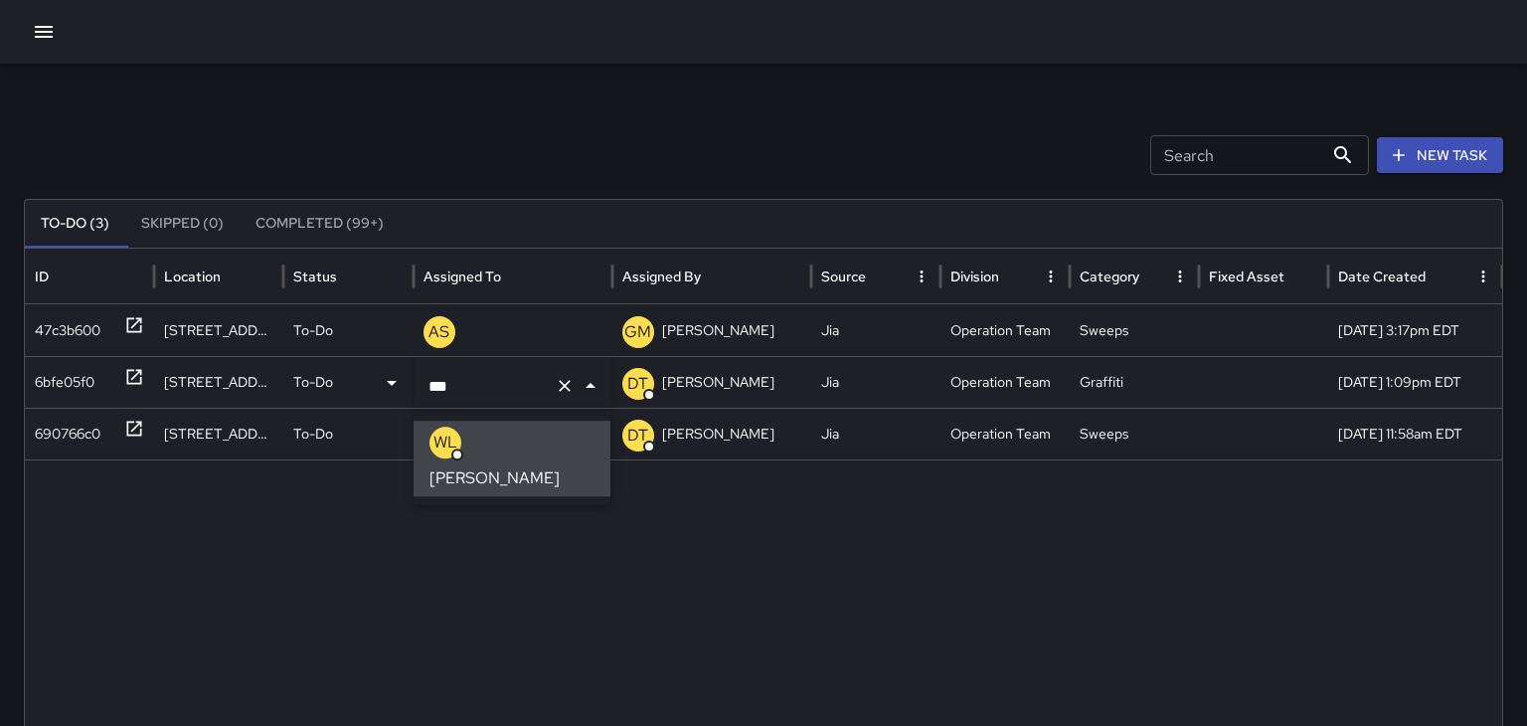
type input "**"
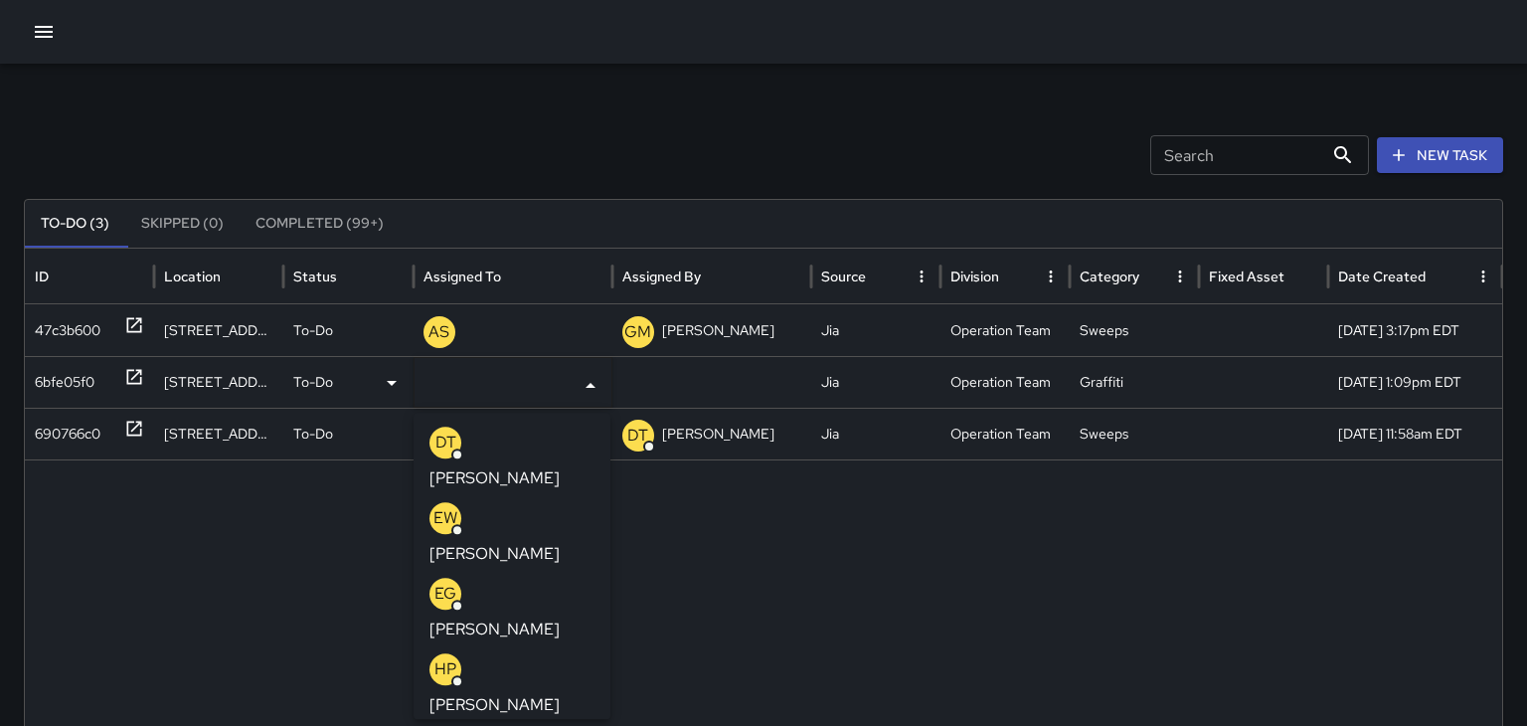
type input "*"
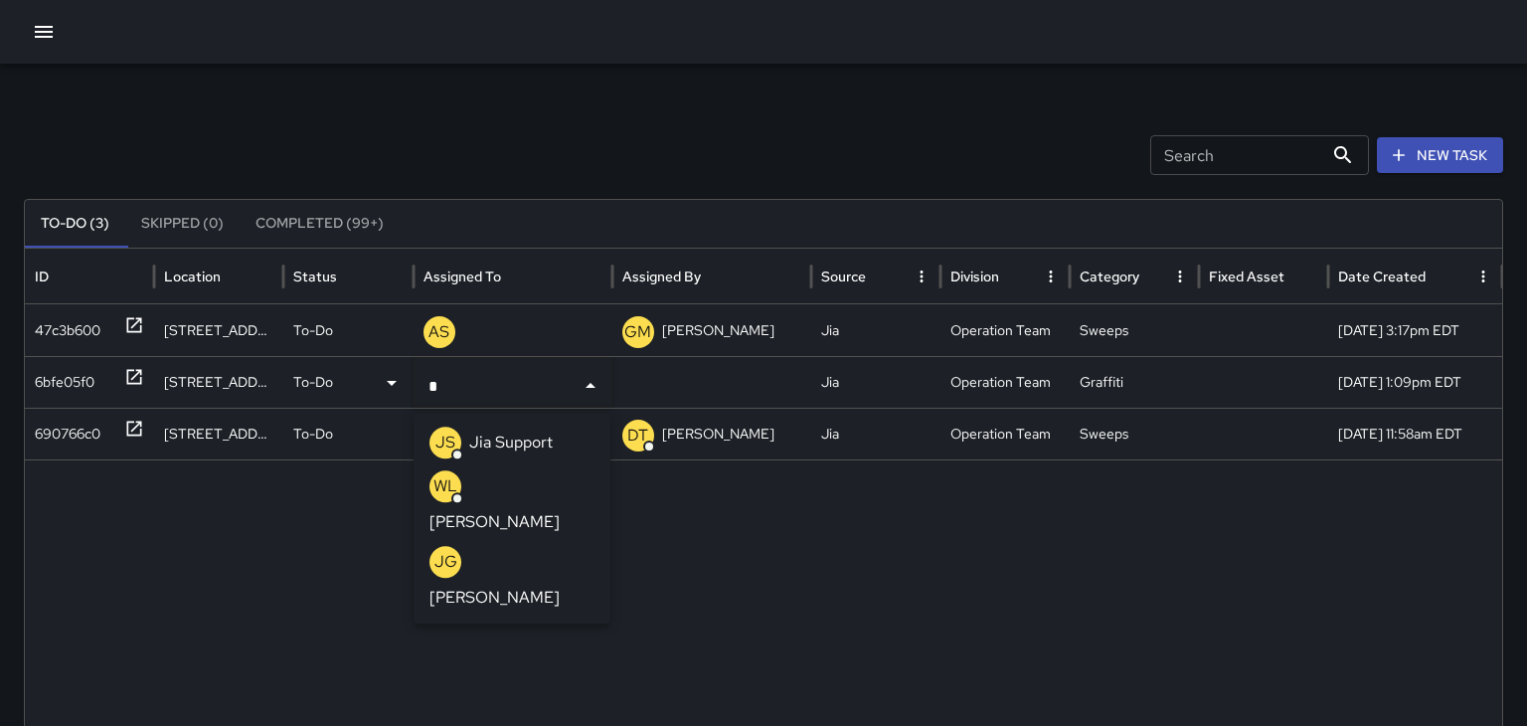
click at [506, 585] on p "[PERSON_NAME]" at bounding box center [494, 597] width 130 height 24
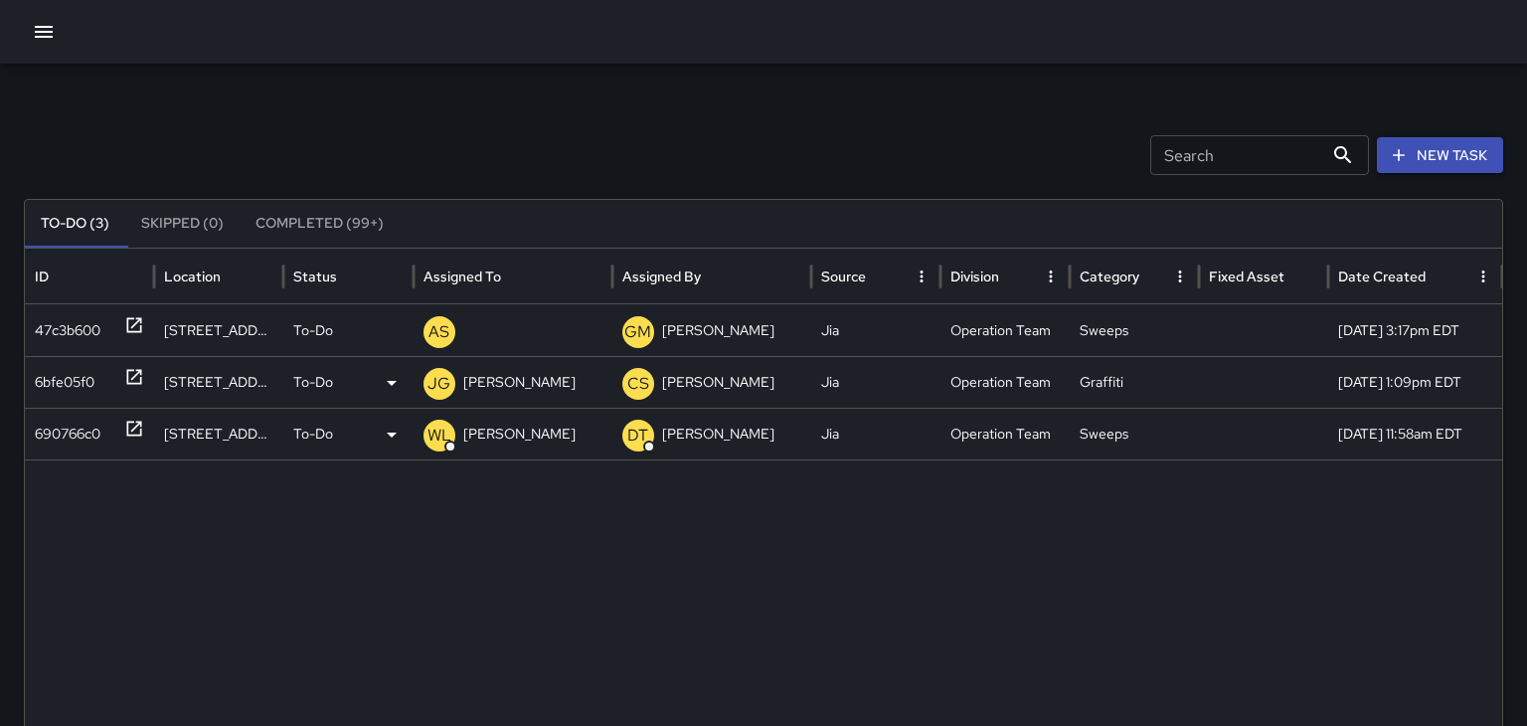
click at [545, 434] on p "[PERSON_NAME]" at bounding box center [519, 433] width 112 height 51
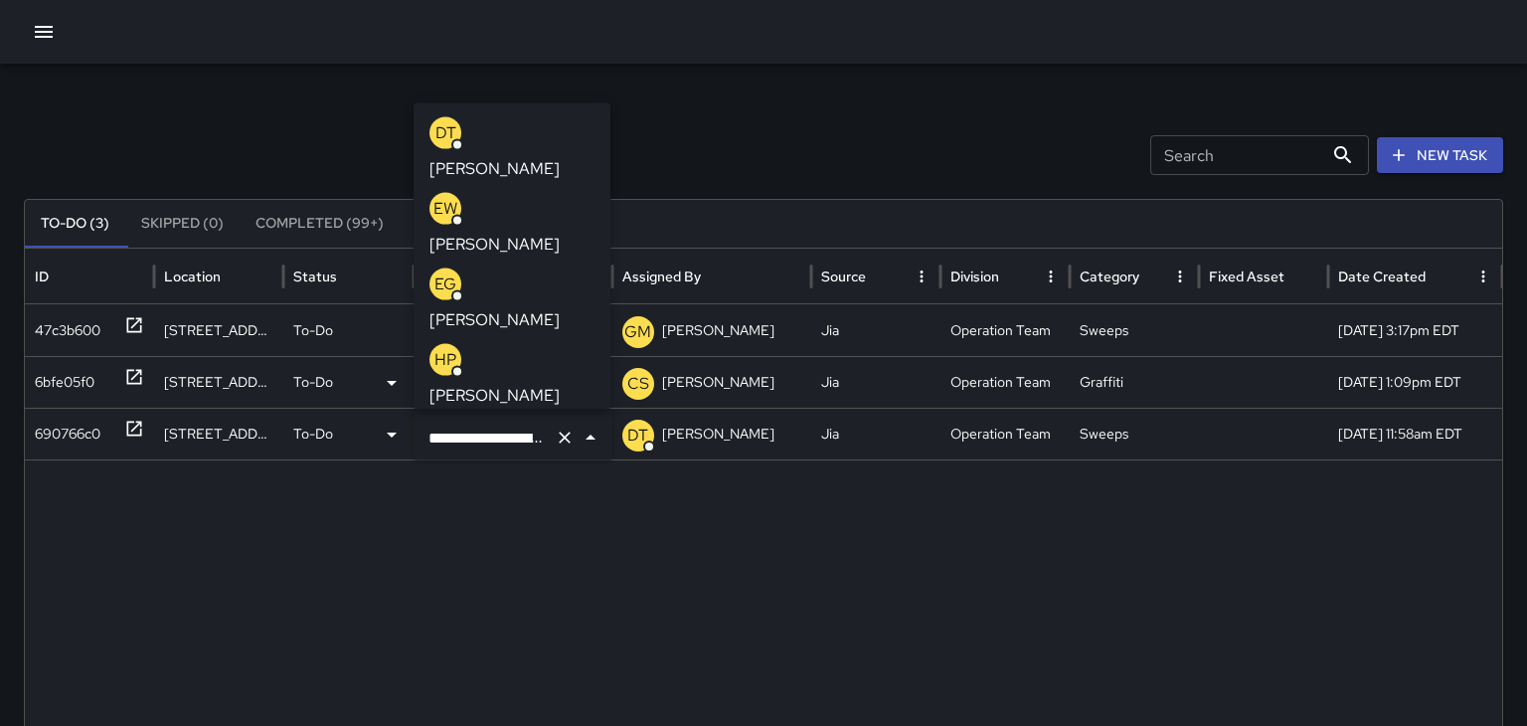
scroll to position [0, 11]
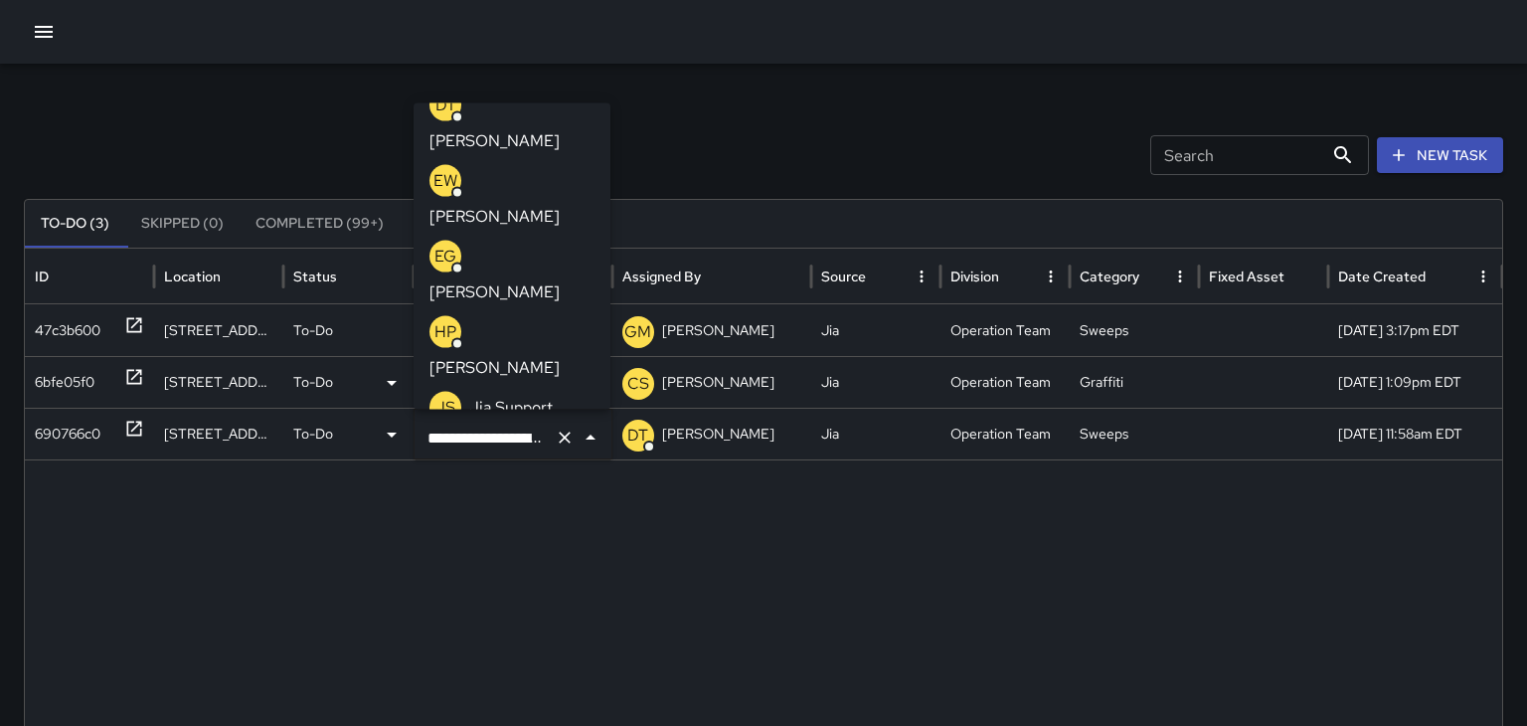
click at [561, 433] on icon "Clear" at bounding box center [565, 437] width 12 height 12
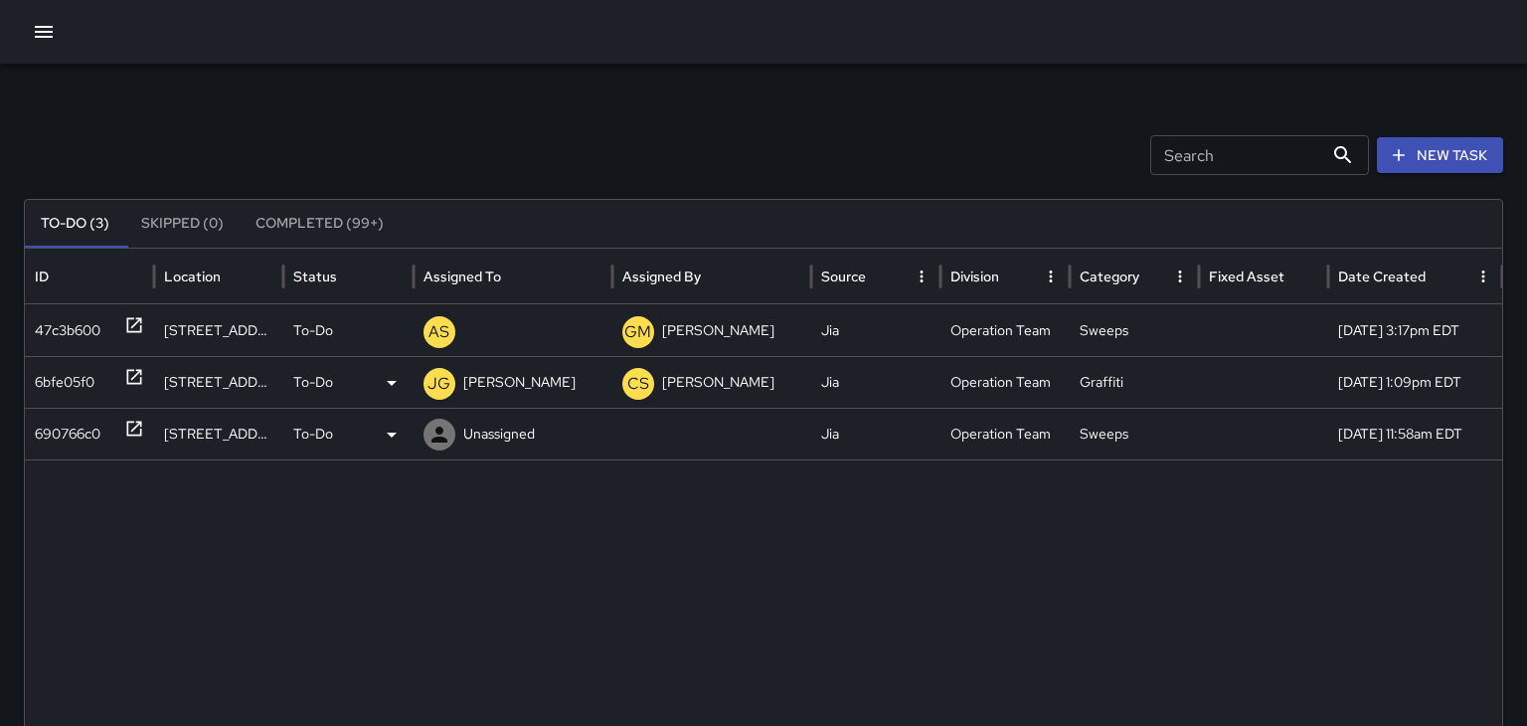
click at [513, 436] on p "Unassigned" at bounding box center [499, 433] width 72 height 51
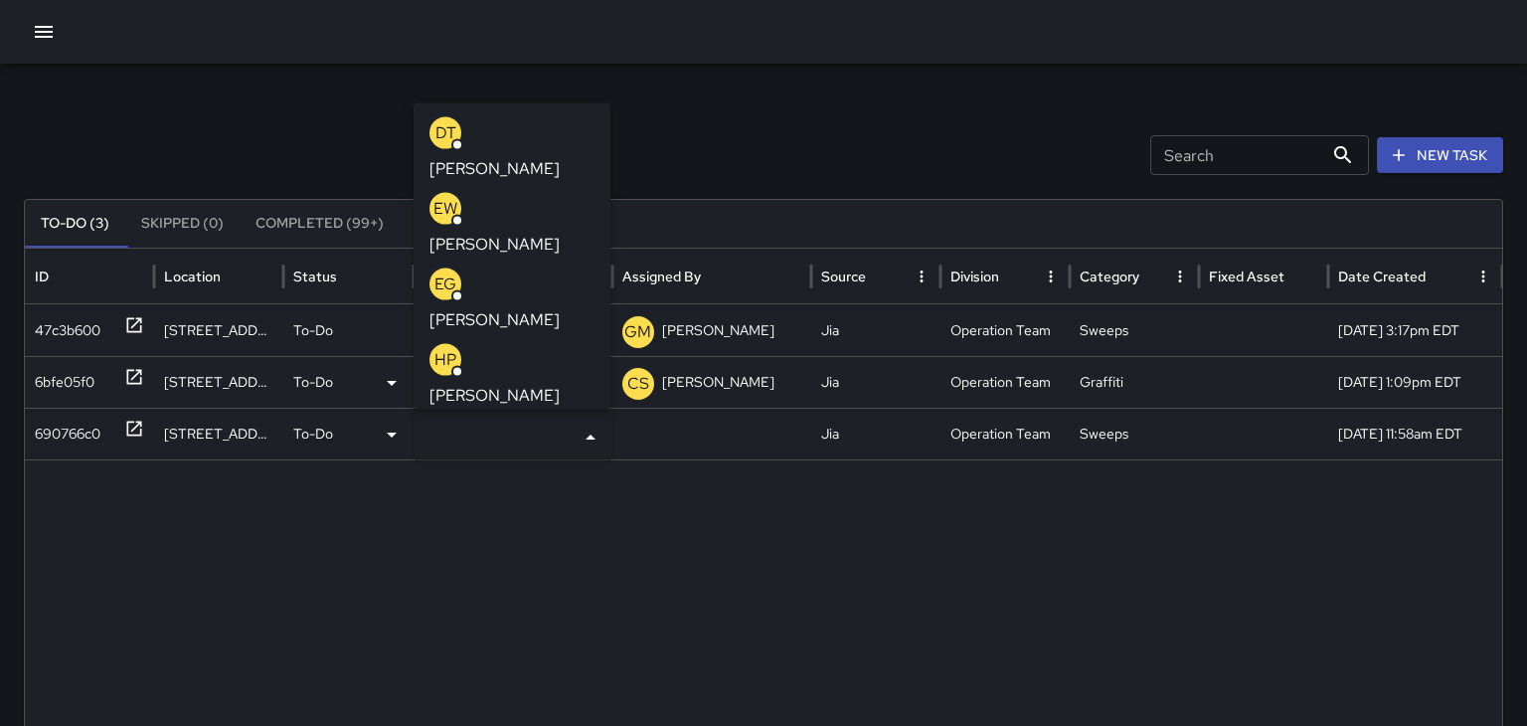
type input "*"
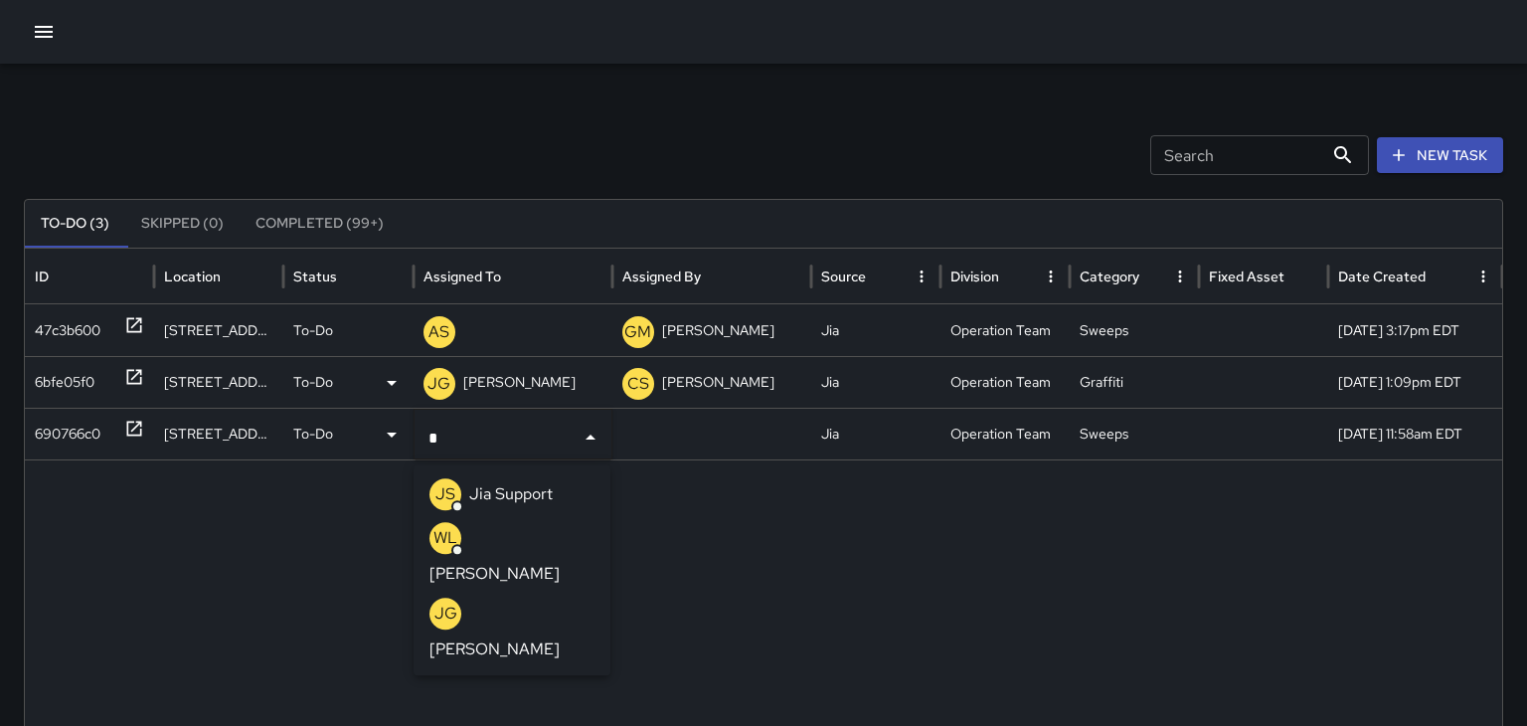
click at [500, 637] on p "[PERSON_NAME]" at bounding box center [494, 649] width 130 height 24
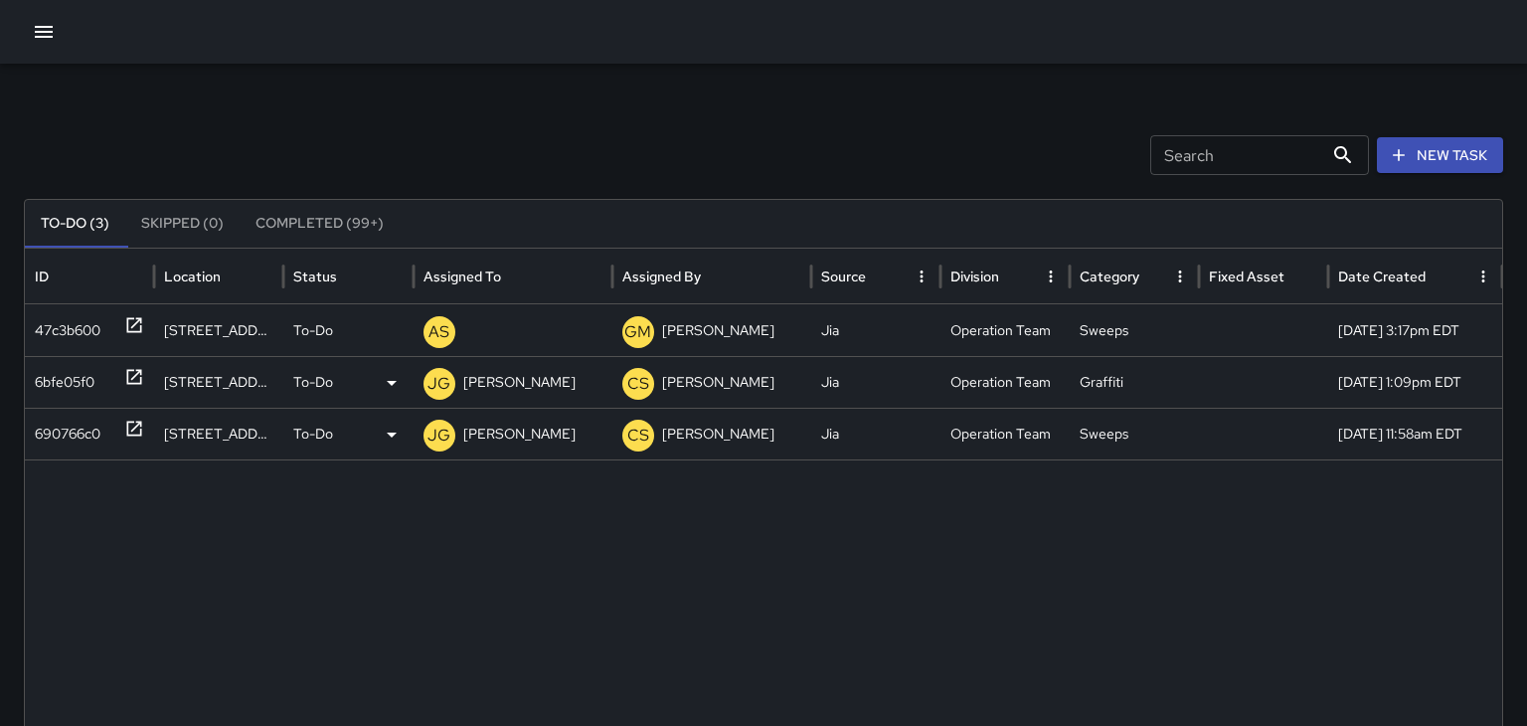
click at [41, 36] on icon "button" at bounding box center [44, 32] width 18 height 12
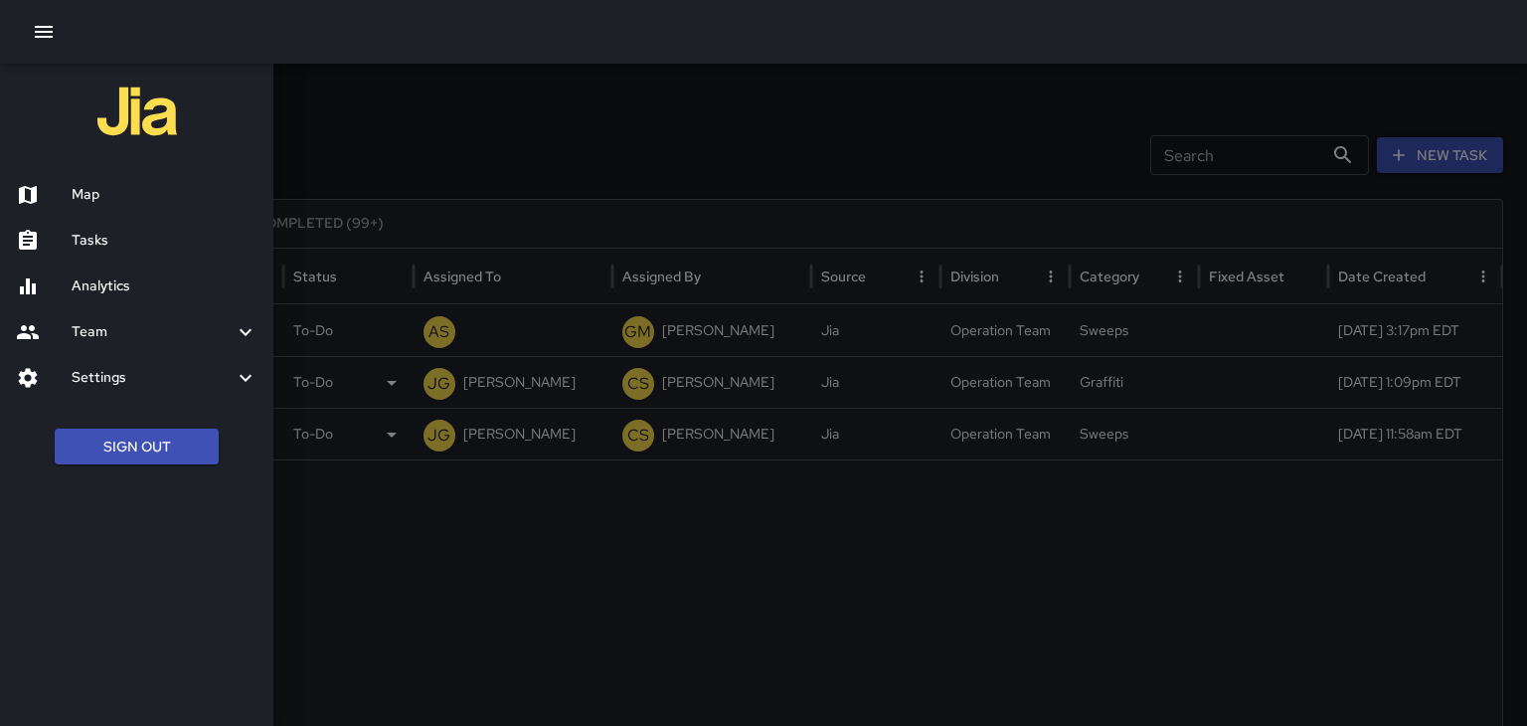
click at [95, 191] on h6 "Map" at bounding box center [165, 195] width 186 height 22
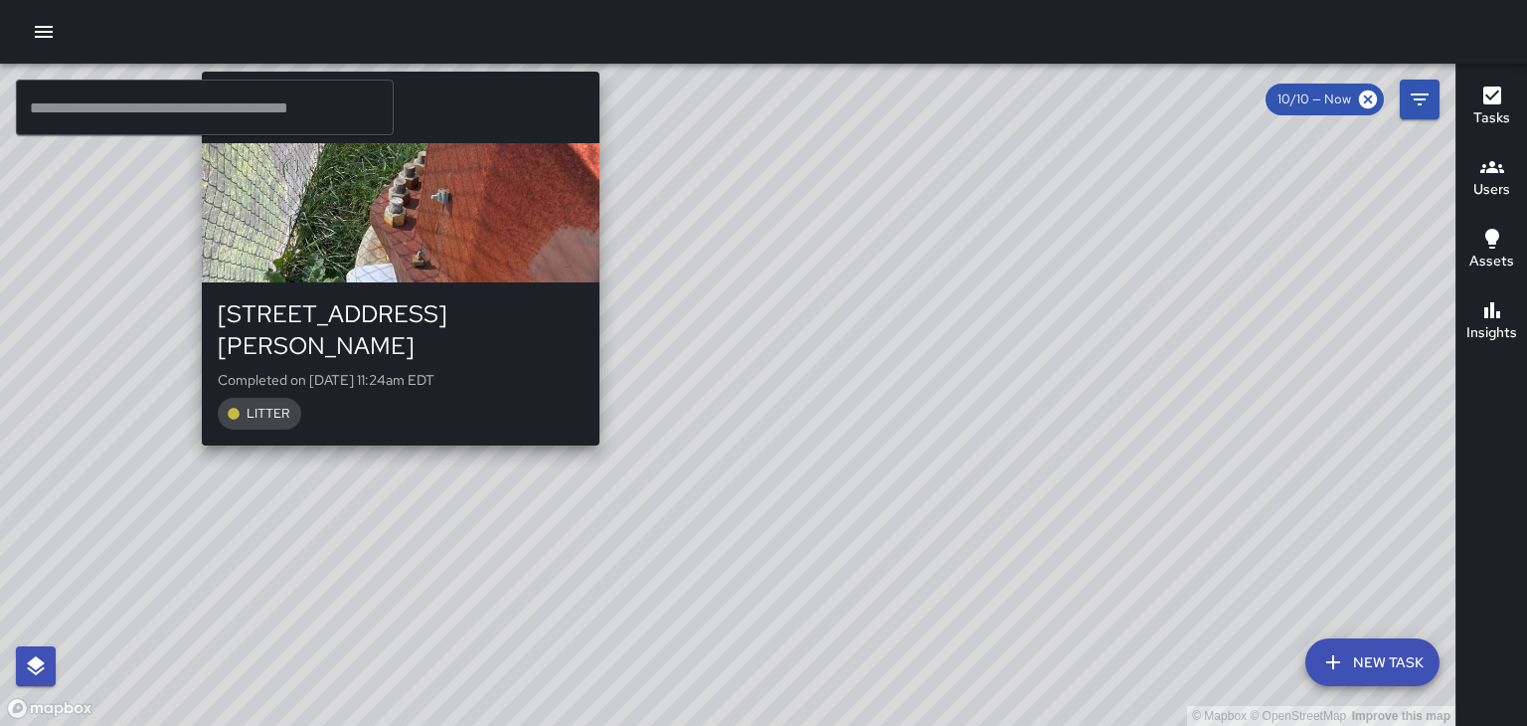
click at [394, 424] on div "© Mapbox © OpenStreetMap Improve this map WL William Littlejohn 295 West Haywoo…" at bounding box center [727, 395] width 1455 height 662
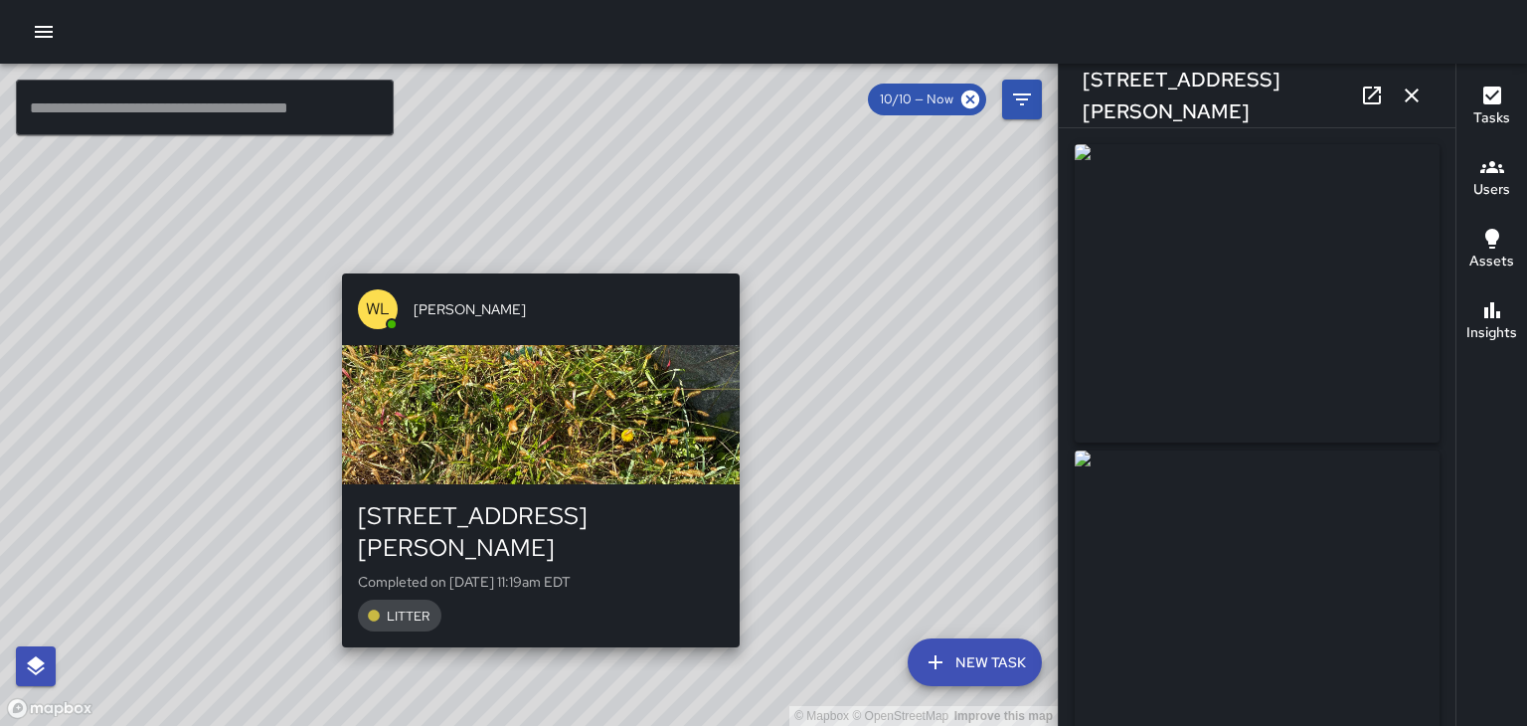
click at [751, 259] on div "© Mapbox © OpenStreetMap Improve this map WL William Littlejohn 252 Patton Aven…" at bounding box center [528, 395] width 1057 height 662
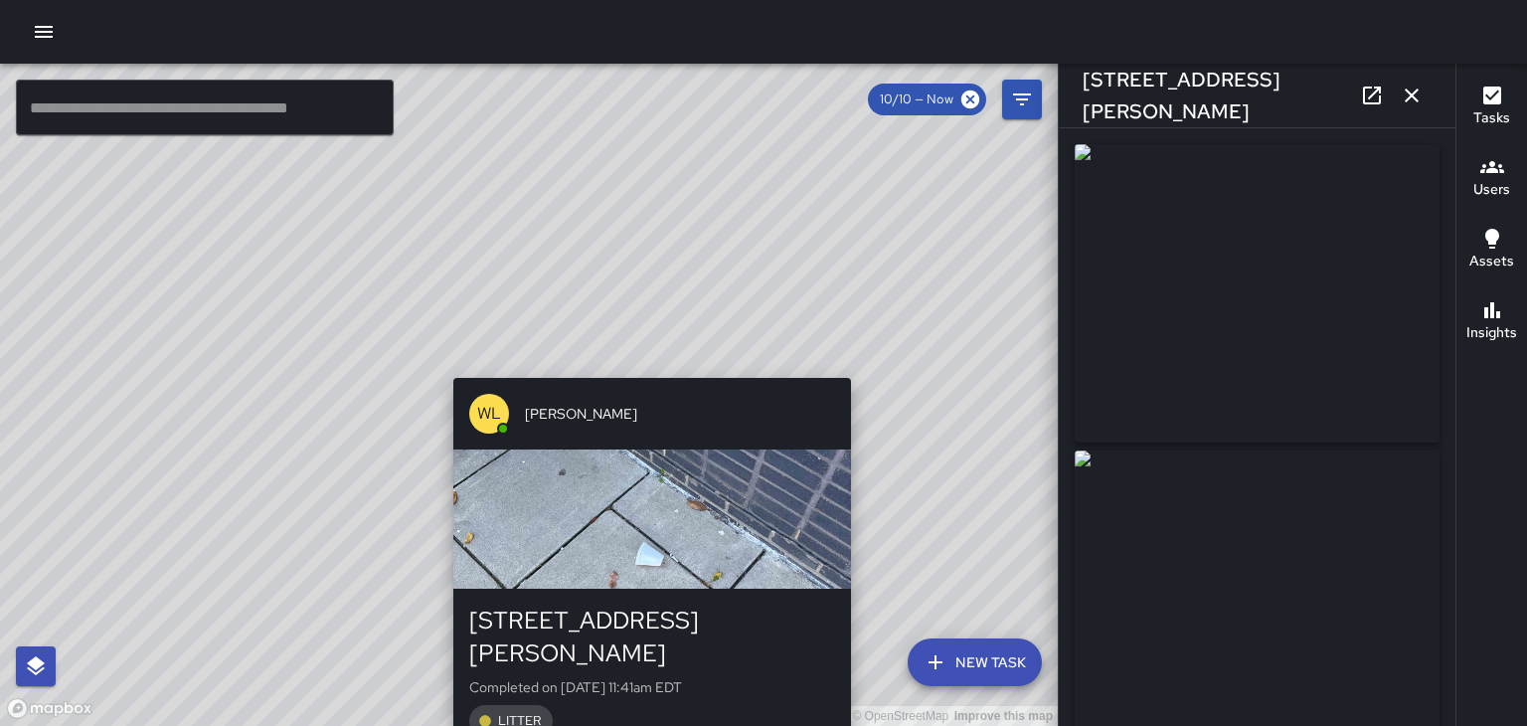
click at [647, 367] on div "© Mapbox © OpenStreetMap Improve this map WL William Littlejohn 4 Clingman Aven…" at bounding box center [528, 395] width 1057 height 662
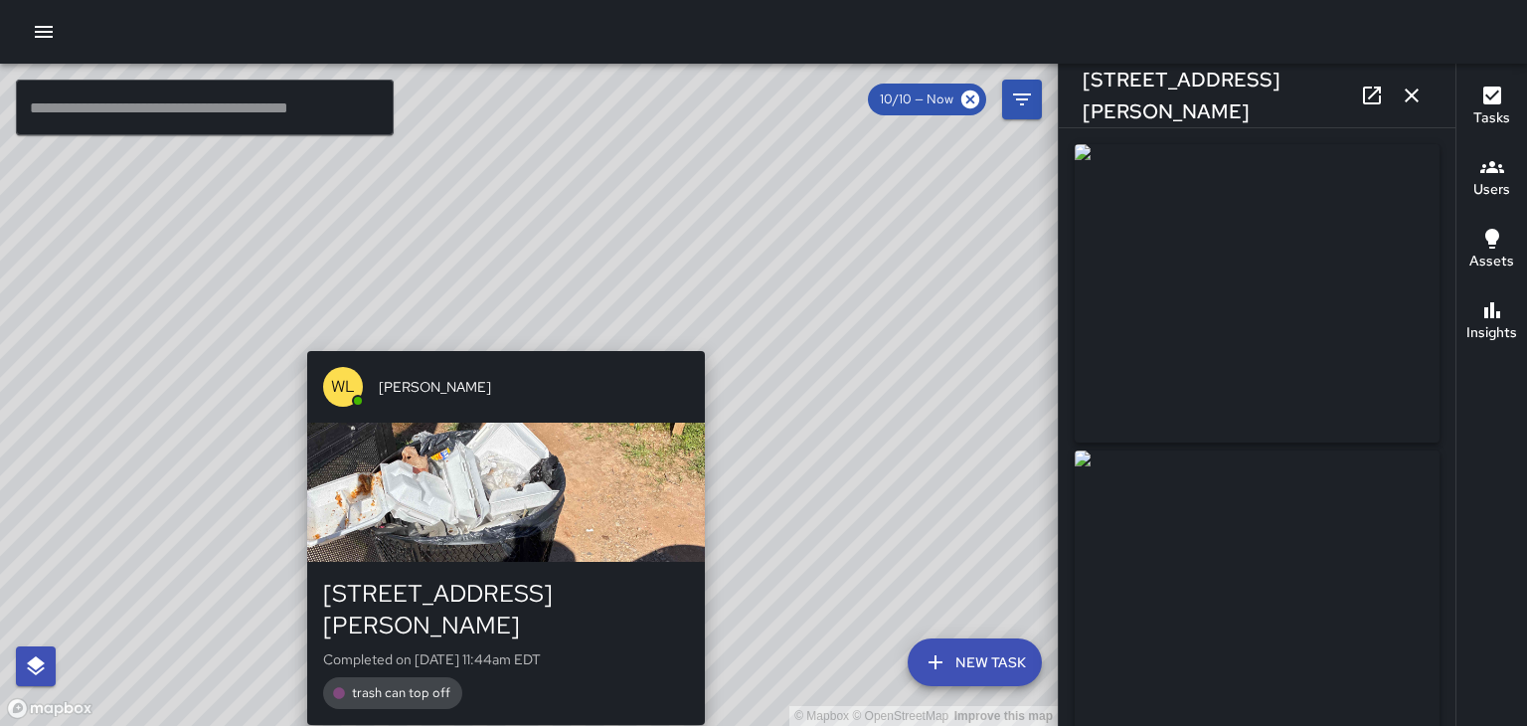
click at [503, 340] on div "© Mapbox © OpenStreetMap Improve this map WL William Littlejohn 251 Patton Aven…" at bounding box center [528, 395] width 1057 height 662
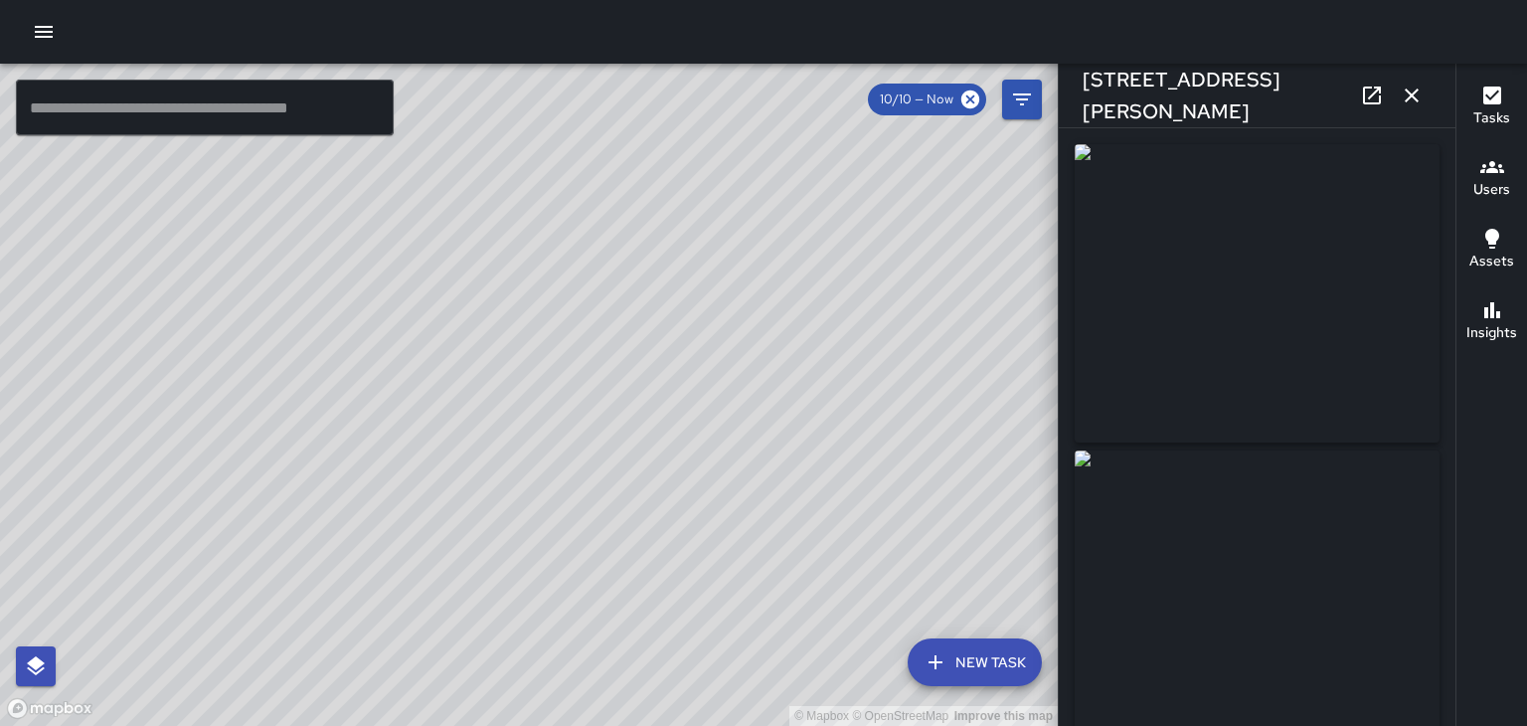
type input "**********"
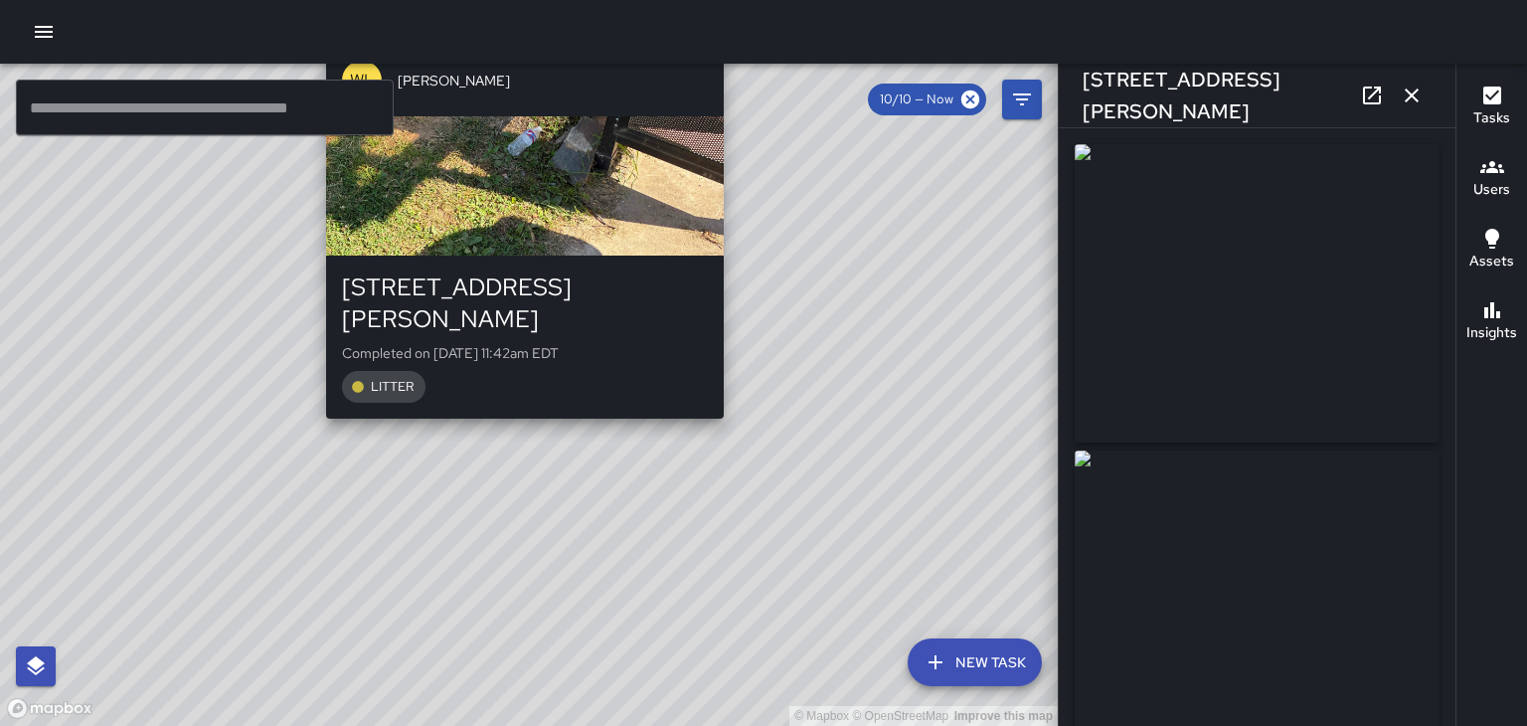
click at [510, 402] on div "© Mapbox © OpenStreetMap Improve this map WL William Littlejohn 251 Patton Aven…" at bounding box center [528, 395] width 1057 height 662
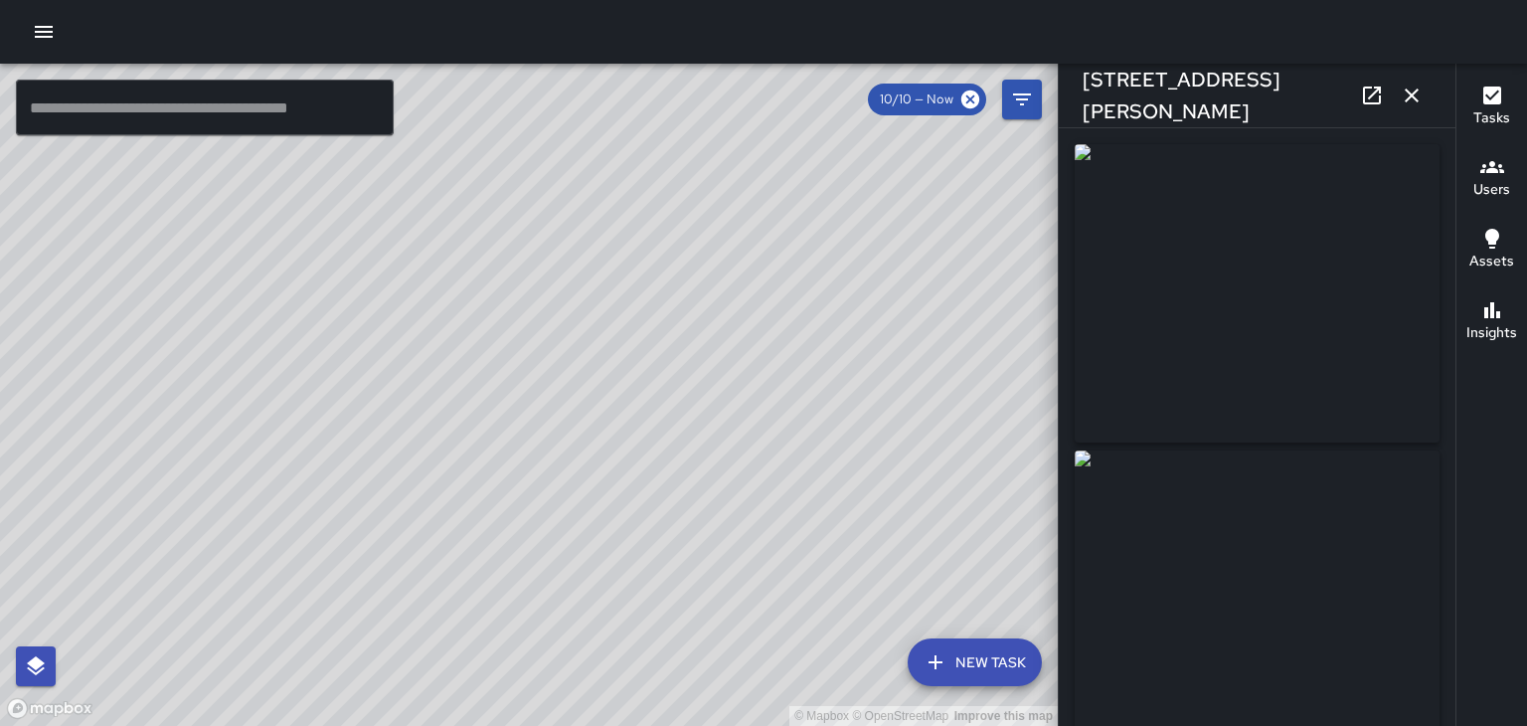
click at [1415, 94] on icon "button" at bounding box center [1411, 95] width 24 height 24
